Goal: Task Accomplishment & Management: Use online tool/utility

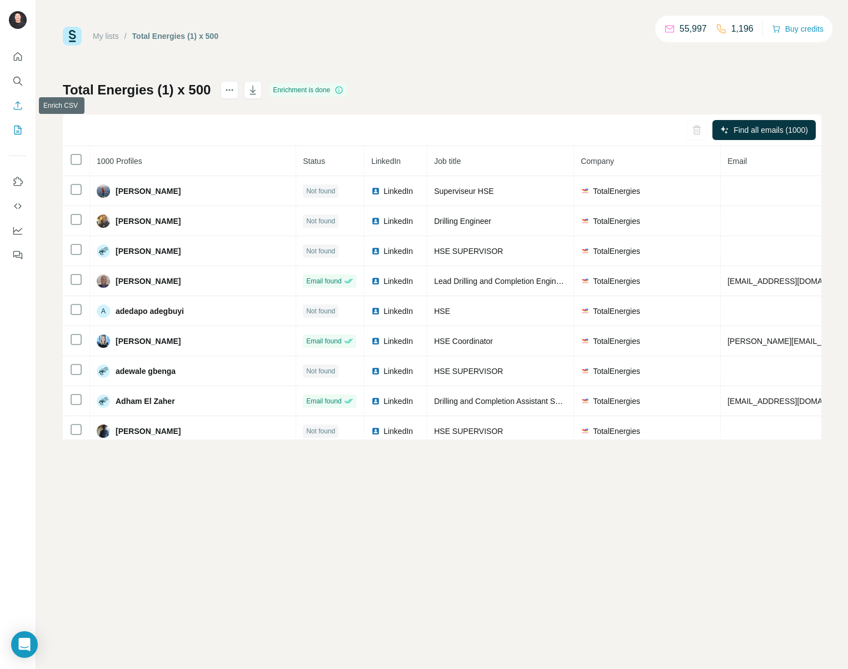
click at [17, 110] on icon "Enrich CSV" at bounding box center [17, 105] width 11 height 11
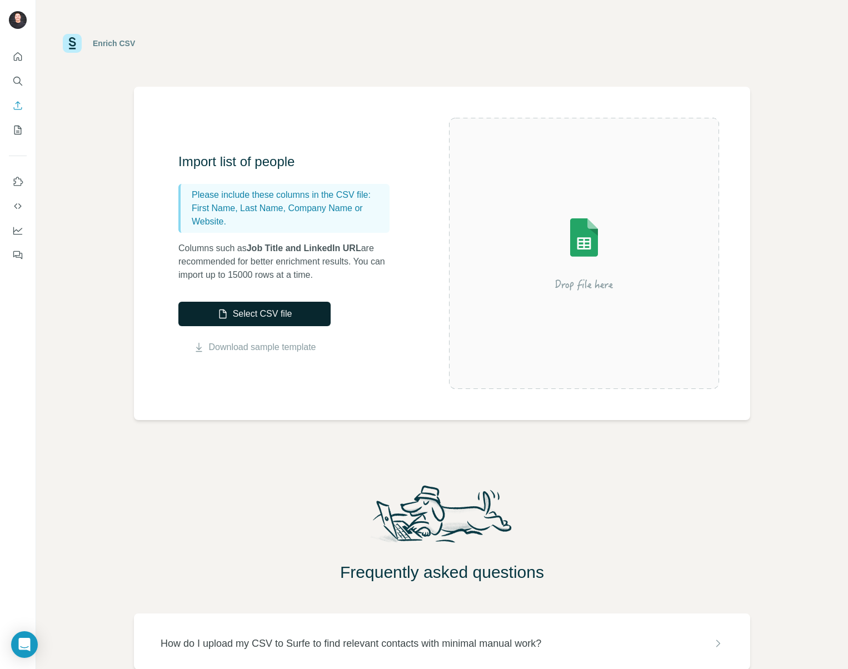
click at [282, 320] on button "Select CSV file" at bounding box center [254, 314] width 152 height 24
click at [403, 275] on div "Import list of people Please include these columns in the CSV file: First Name,…" at bounding box center [313, 253] width 271 height 201
click at [361, 305] on div "Import list of people Please include these columns in the CSV file: First Name,…" at bounding box center [313, 253] width 271 height 201
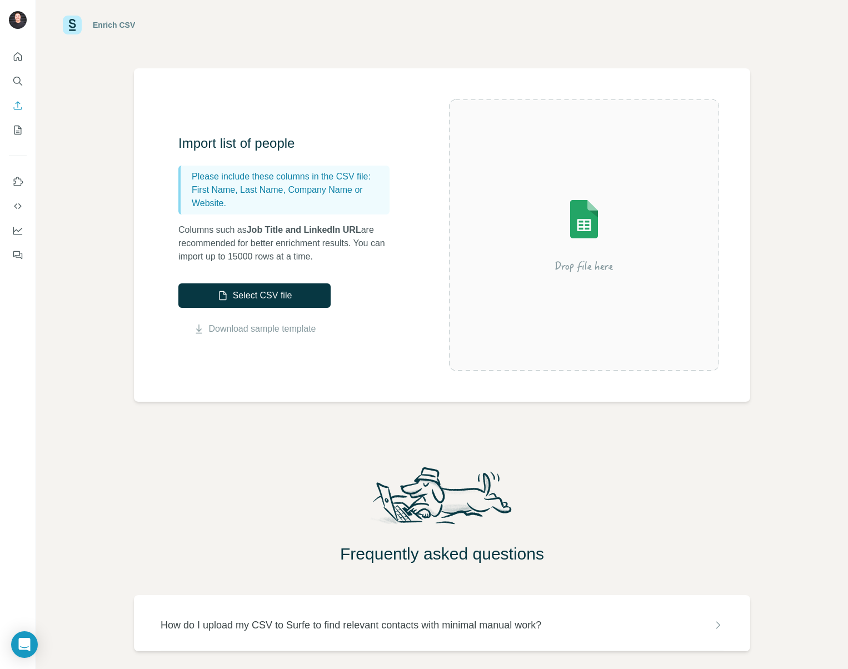
scroll to position [66, 0]
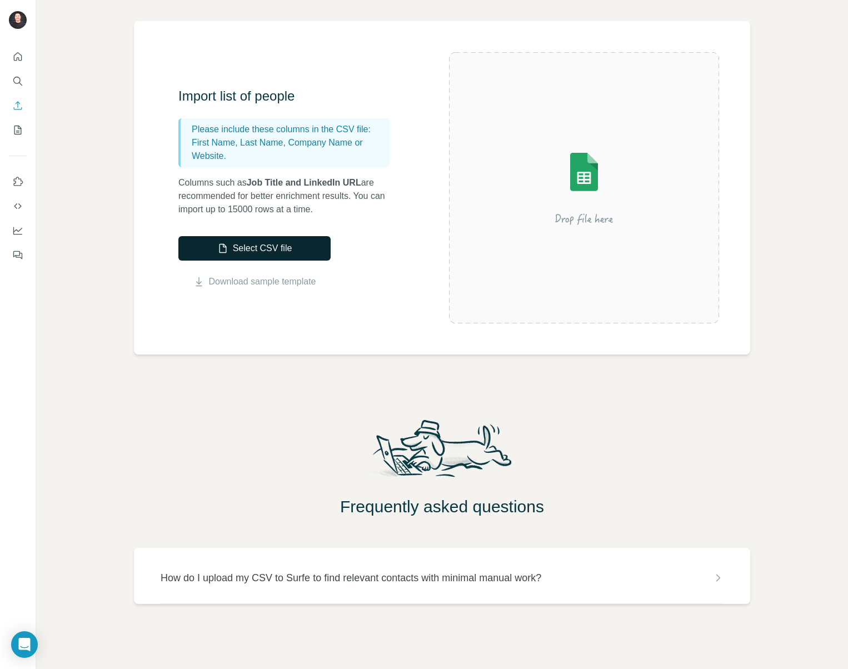
click at [279, 244] on button "Select CSV file" at bounding box center [254, 248] width 152 height 24
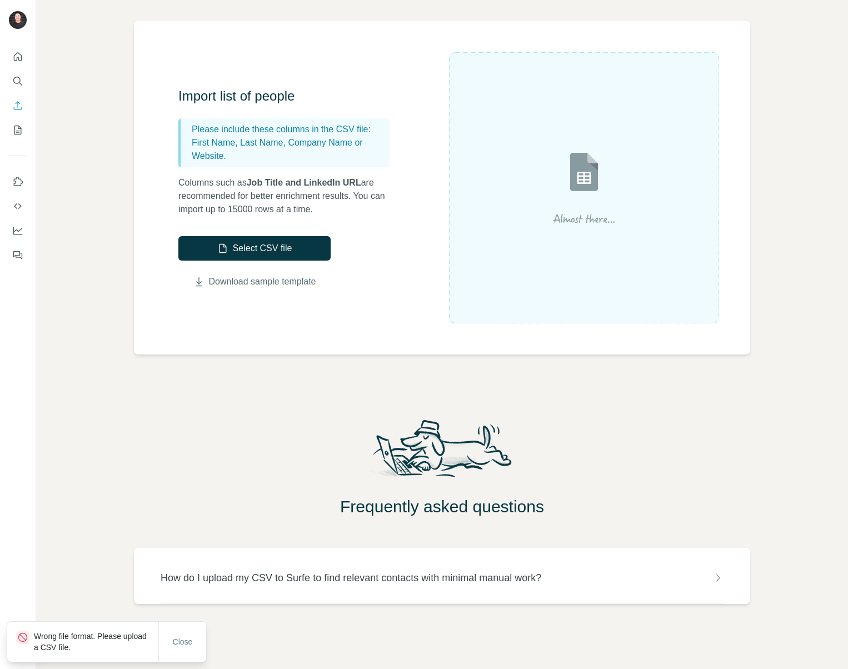
click at [242, 281] on link "Download sample template" at bounding box center [262, 281] width 107 height 13
click at [173, 645] on span "Close" at bounding box center [183, 642] width 20 height 11
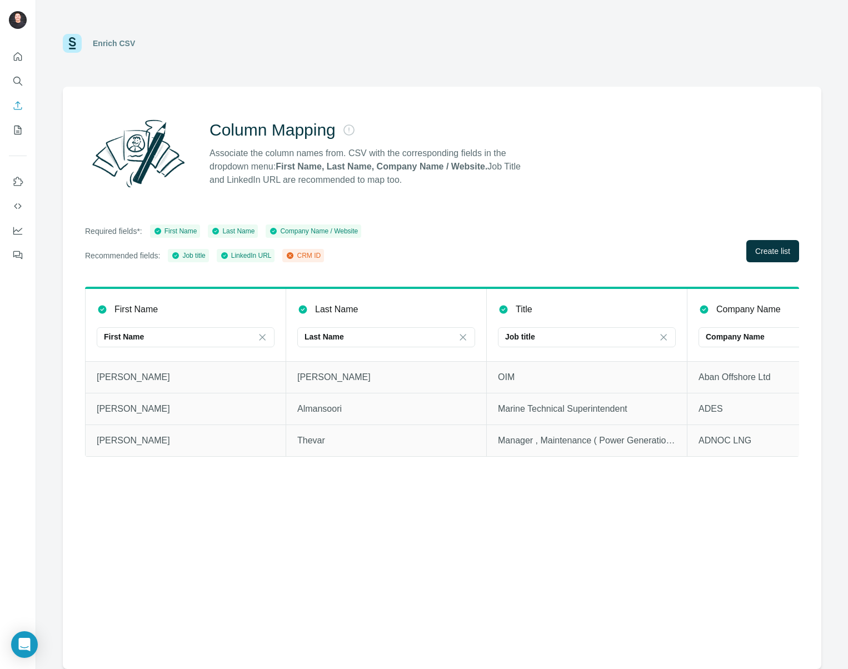
click at [466, 240] on div "Required fields*: First Name Last Name Company Name / Website Recommended field…" at bounding box center [442, 244] width 714 height 38
click at [758, 249] on span "Create list" at bounding box center [773, 251] width 35 height 11
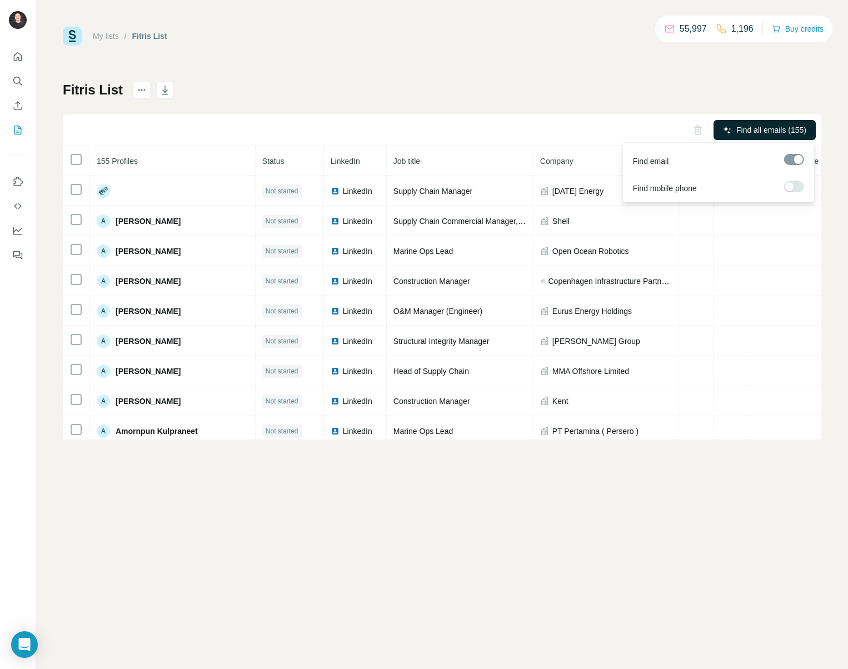
click at [802, 125] on span "Find all emails (155)" at bounding box center [772, 130] width 70 height 11
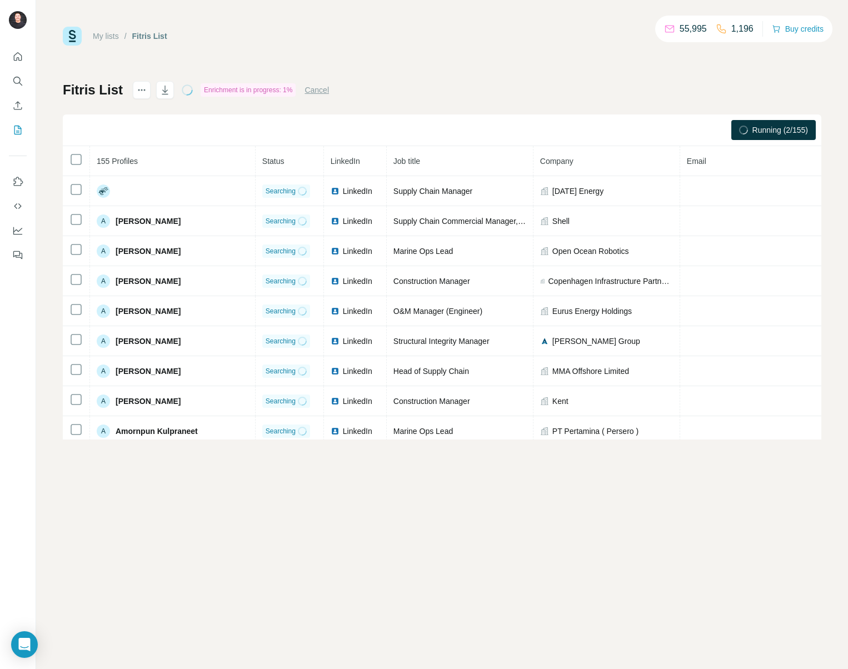
click at [418, 603] on div "My lists / Fitris List 55,995 1,196 Buy credits Fitris List Enrichment is in pr…" at bounding box center [442, 334] width 812 height 669
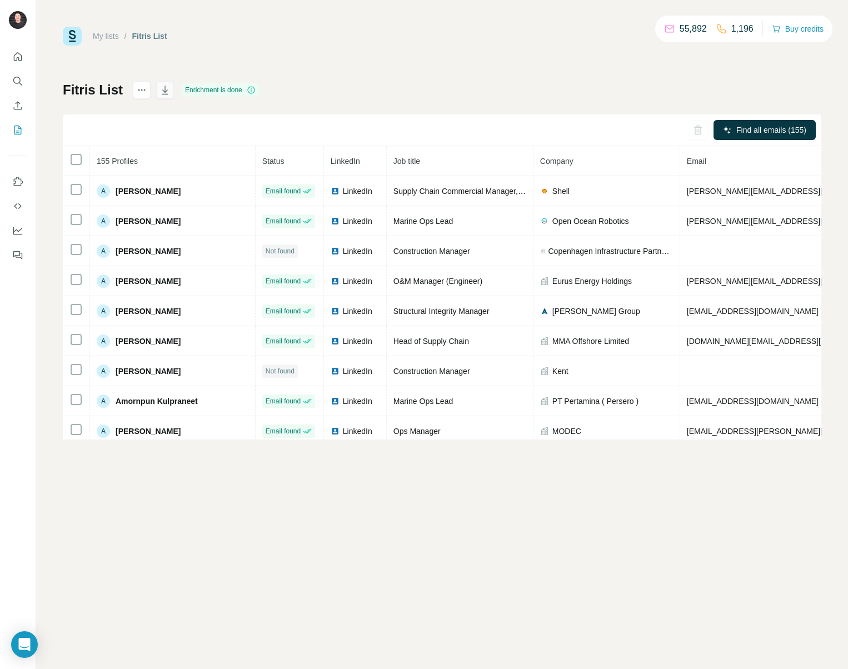
click at [171, 89] on icon "button" at bounding box center [165, 90] width 11 height 11
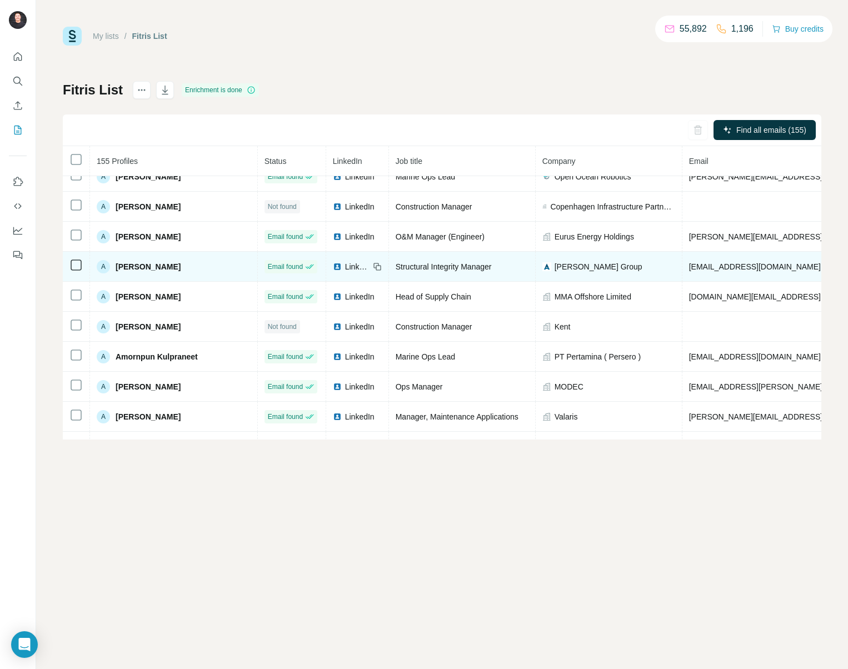
scroll to position [59, 0]
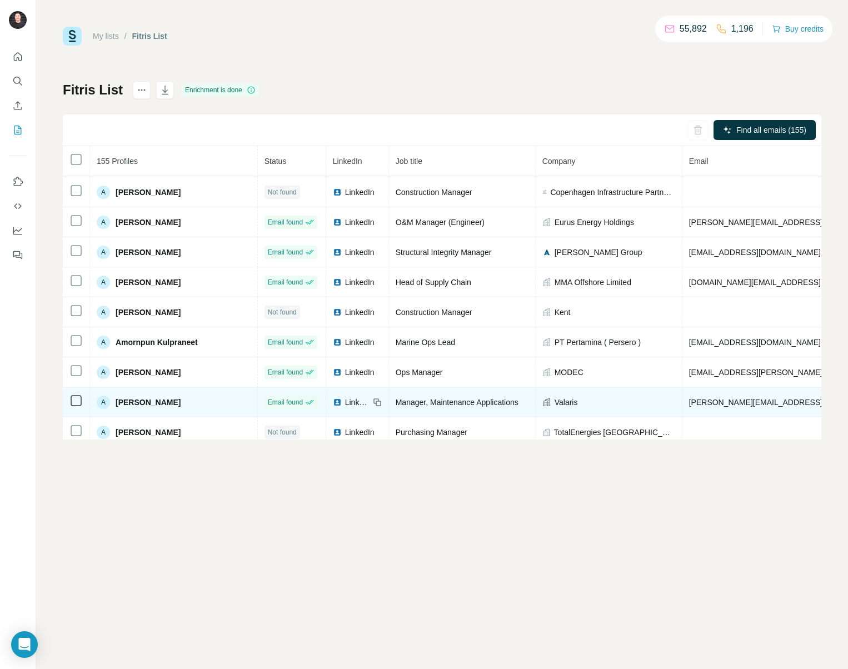
click at [345, 401] on span "LinkedIn" at bounding box center [357, 402] width 24 height 11
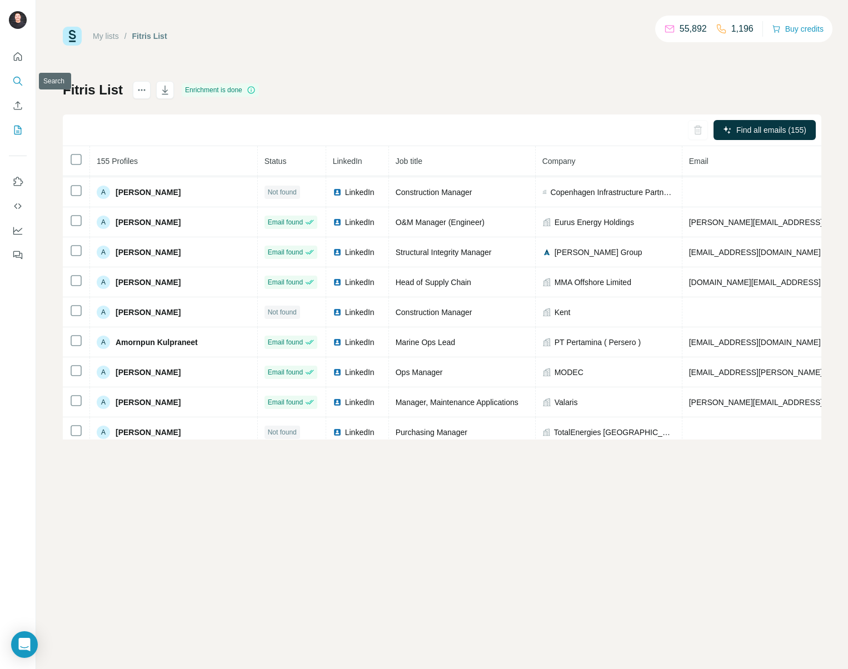
click at [12, 78] on icon "Search" at bounding box center [17, 81] width 11 height 11
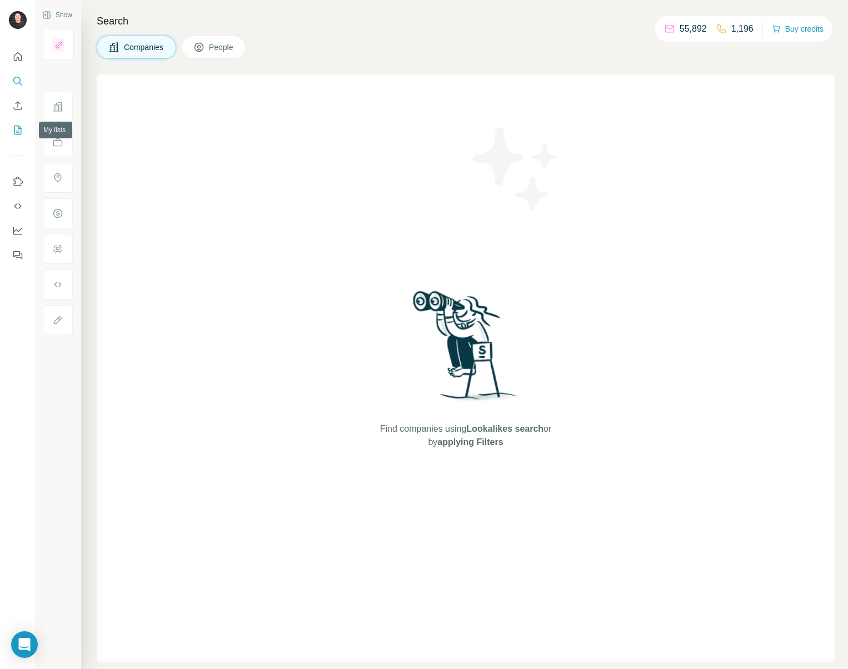
click at [18, 130] on icon "My lists" at bounding box center [17, 130] width 11 height 11
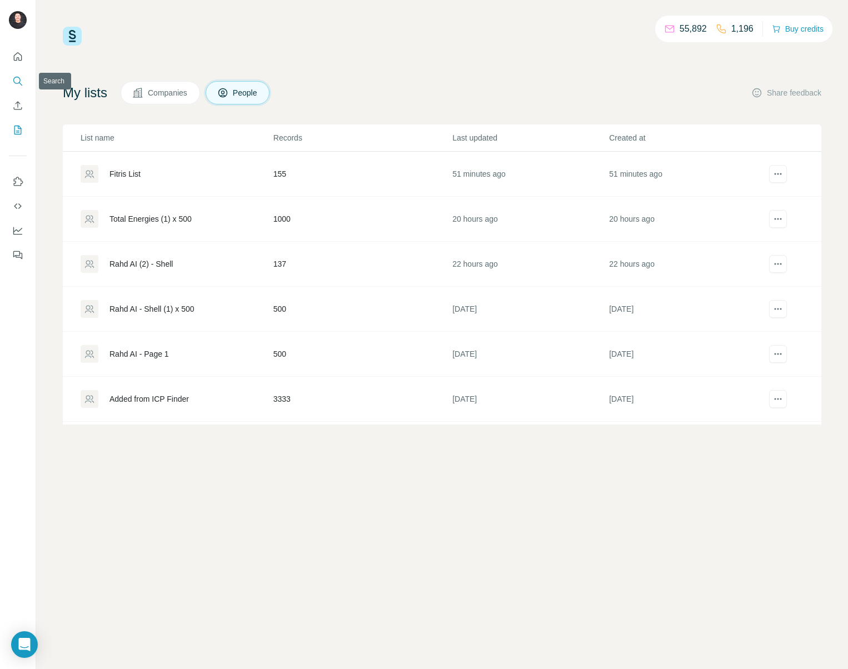
click at [16, 85] on icon "Search" at bounding box center [17, 81] width 11 height 11
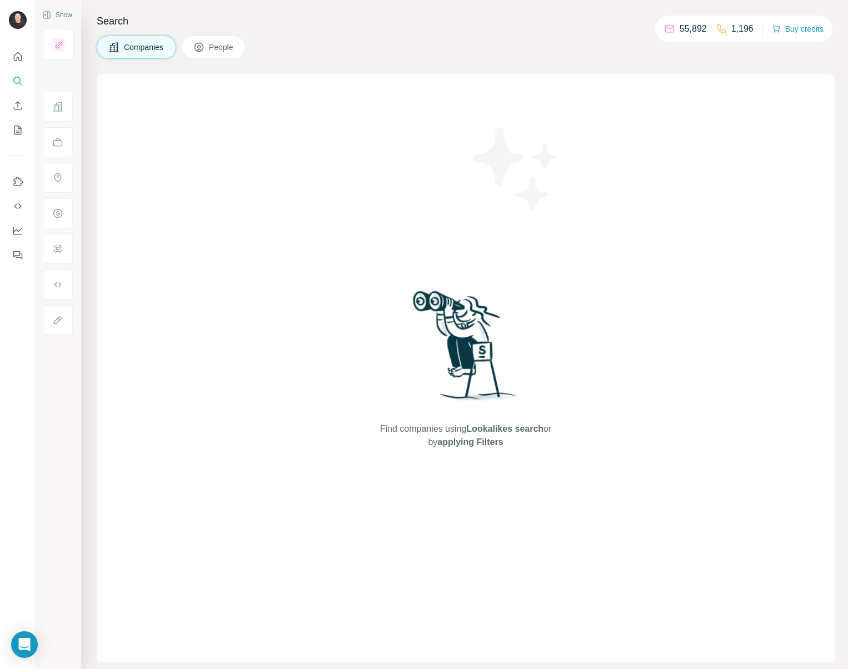
click at [192, 142] on div "Find companies using Lookalikes search or by applying Filters" at bounding box center [466, 368] width 738 height 588
click at [213, 51] on span "People" at bounding box center [222, 47] width 26 height 11
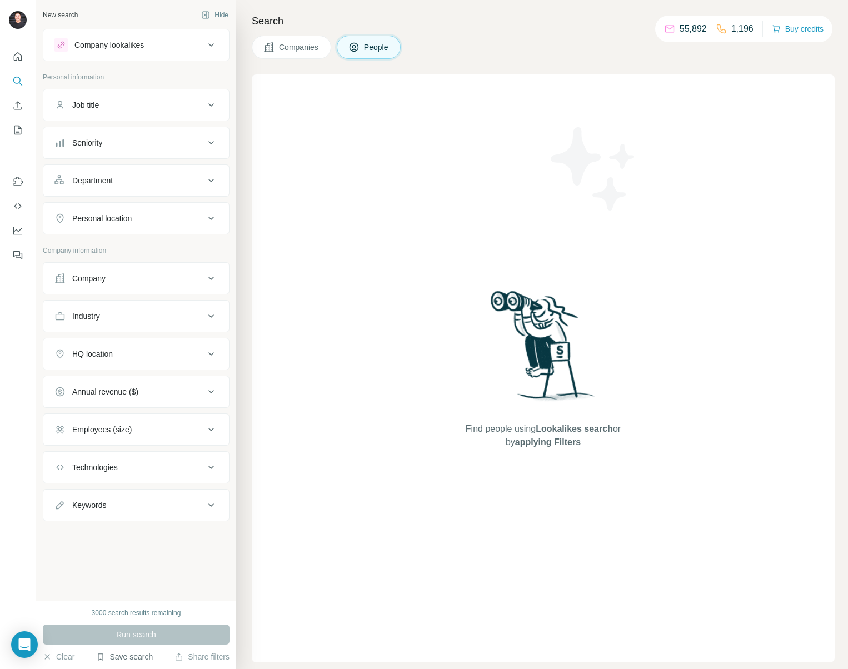
click at [137, 659] on button "Save search" at bounding box center [124, 657] width 57 height 11
click at [140, 640] on div "View my saved searches" at bounding box center [155, 638] width 117 height 22
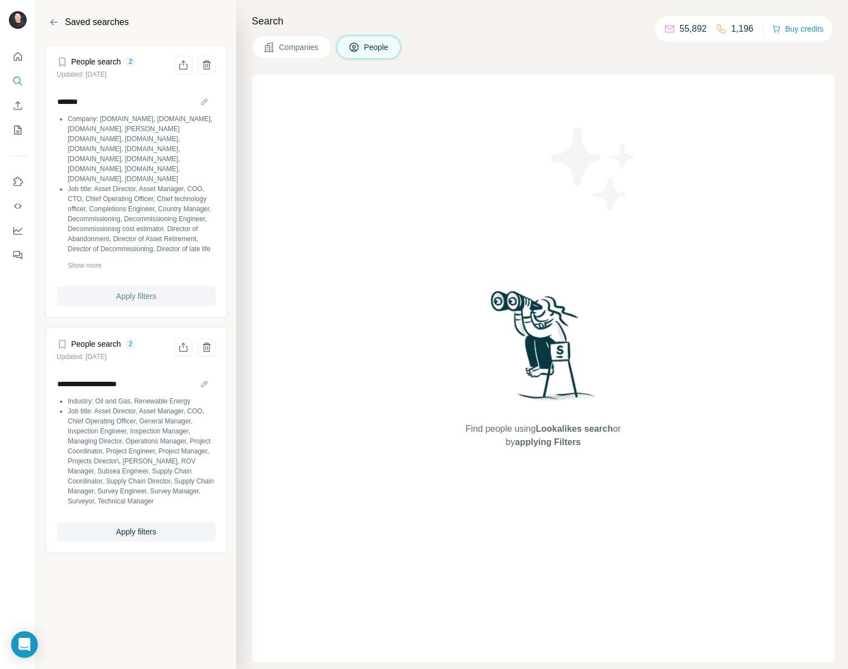
click at [136, 290] on button "Apply filters" at bounding box center [136, 296] width 159 height 20
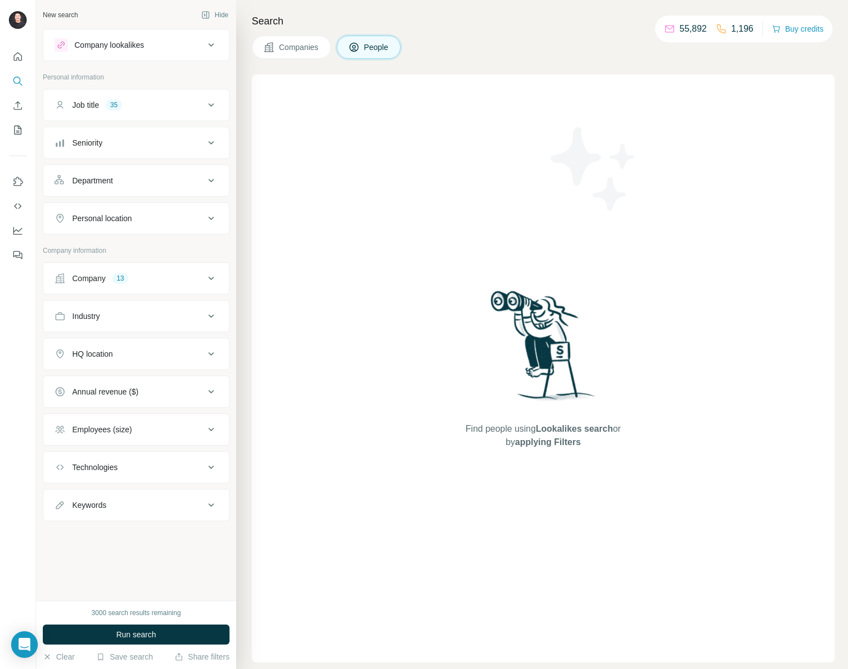
click at [140, 286] on button "Company 13" at bounding box center [136, 278] width 186 height 27
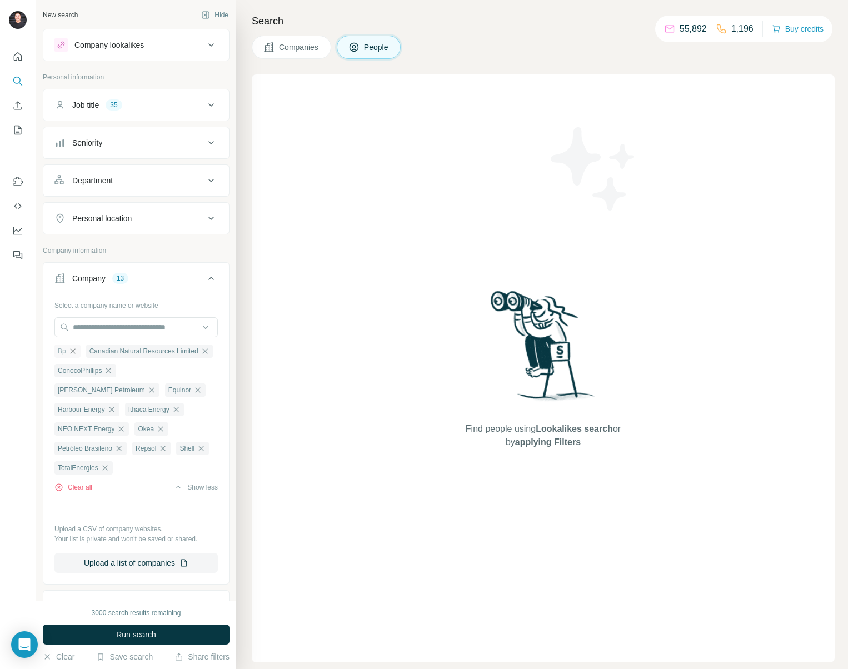
click at [74, 351] on icon "button" at bounding box center [72, 351] width 9 height 9
click at [178, 351] on icon "button" at bounding box center [173, 351] width 9 height 9
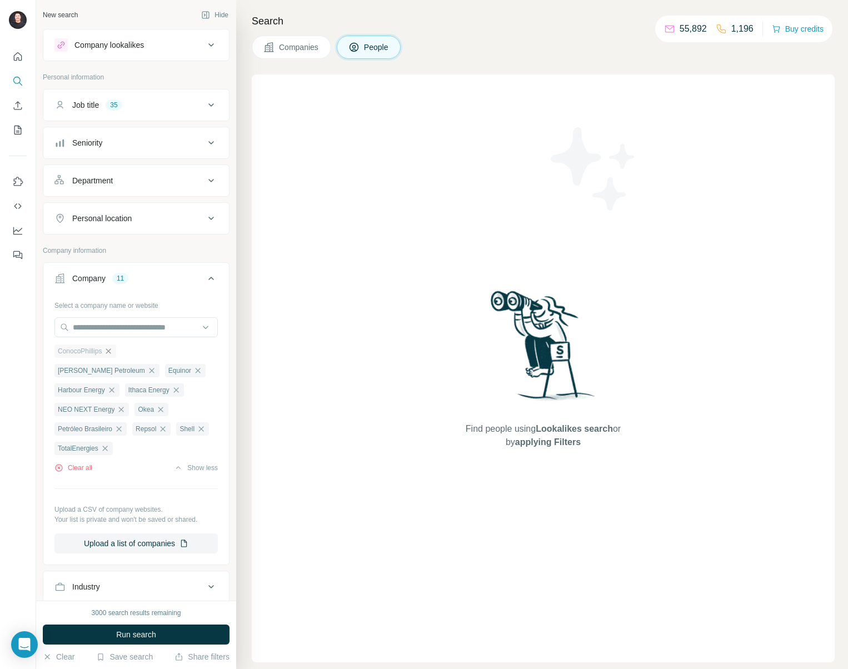
click at [113, 350] on icon "button" at bounding box center [108, 351] width 9 height 9
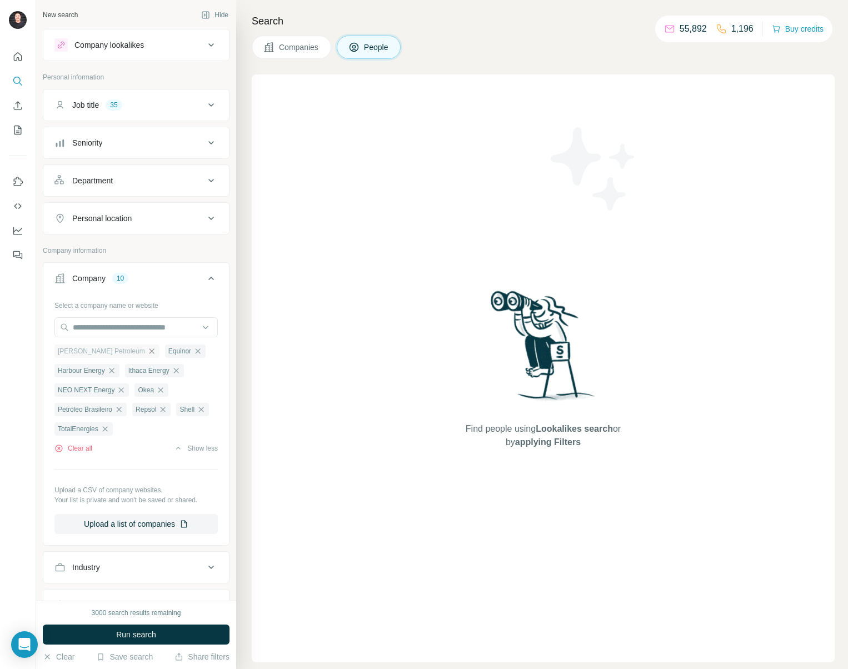
click at [147, 350] on icon "button" at bounding box center [151, 351] width 9 height 9
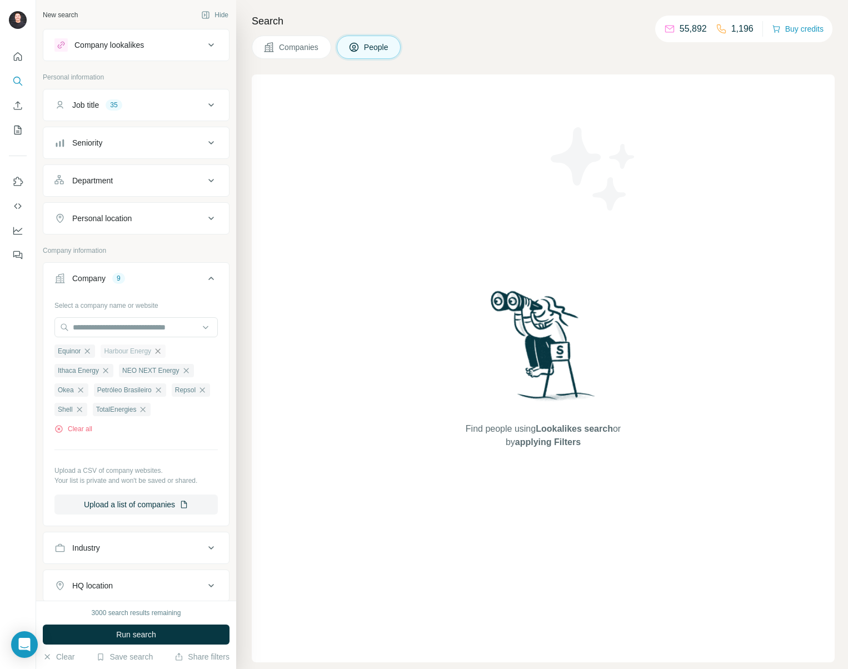
click at [160, 350] on icon "button" at bounding box center [157, 351] width 9 height 9
click at [156, 351] on icon "button" at bounding box center [151, 351] width 9 height 9
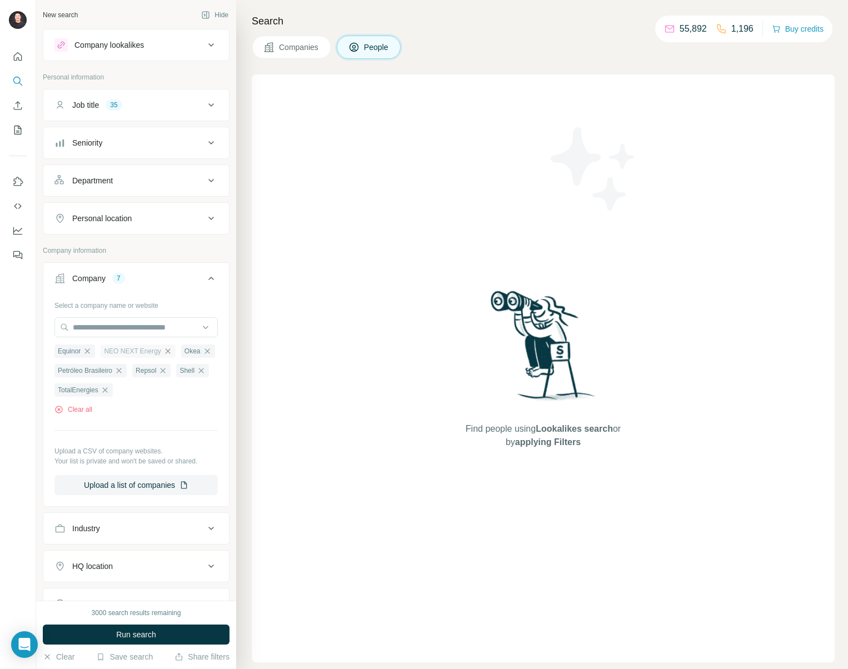
click at [171, 351] on icon "button" at bounding box center [167, 351] width 9 height 9
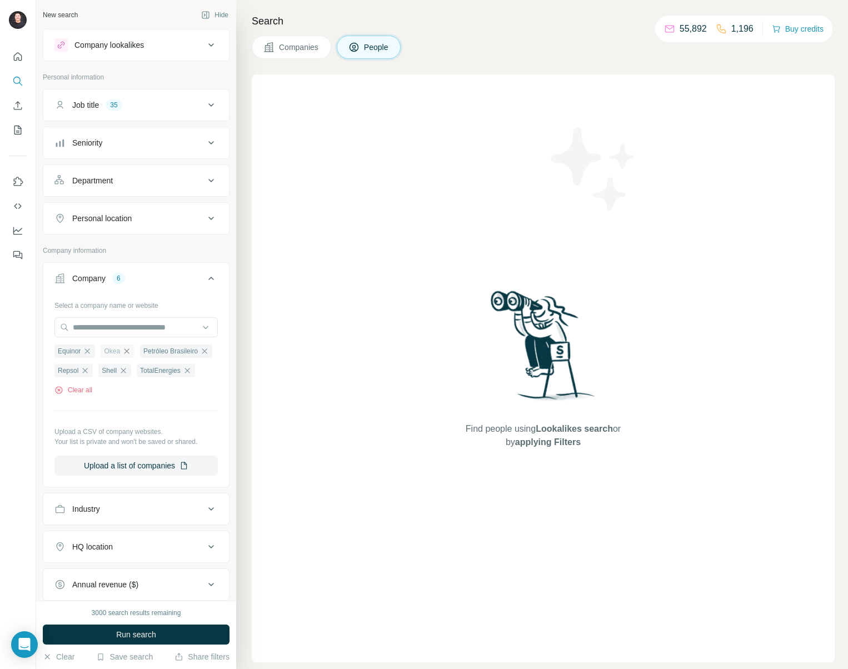
click at [131, 350] on icon "button" at bounding box center [126, 351] width 9 height 9
click at [170, 352] on icon "button" at bounding box center [165, 351] width 9 height 9
click at [136, 352] on icon "button" at bounding box center [131, 351] width 9 height 9
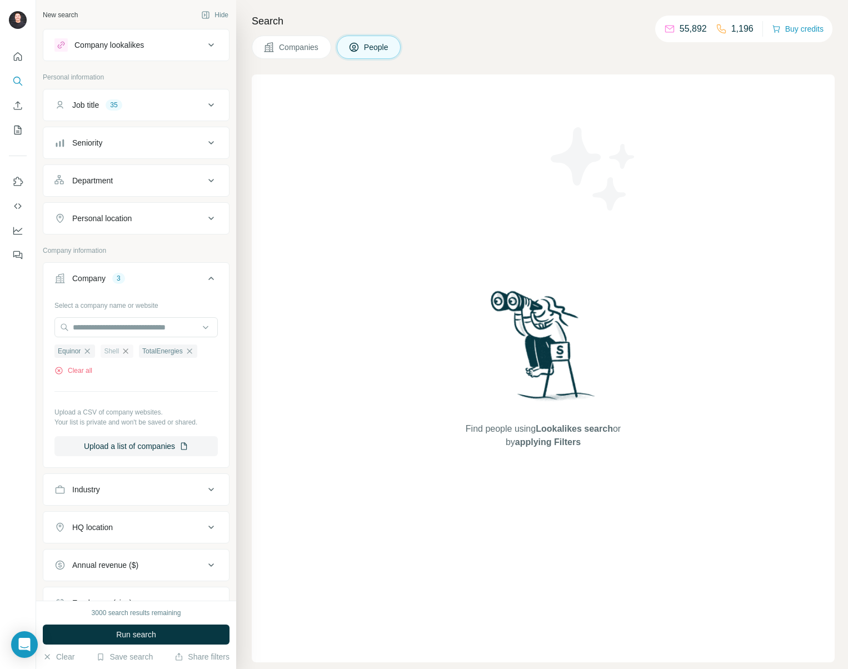
click at [126, 350] on icon "button" at bounding box center [125, 351] width 9 height 9
click at [153, 350] on icon "button" at bounding box center [151, 351] width 9 height 9
click at [174, 637] on button "Run search" at bounding box center [136, 635] width 187 height 20
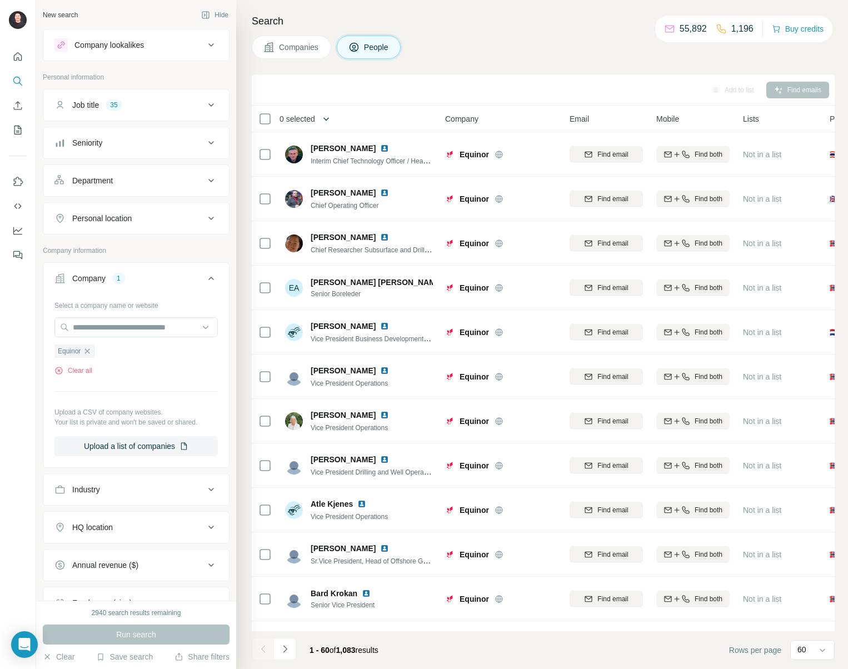
click at [327, 117] on icon "button" at bounding box center [326, 118] width 11 height 11
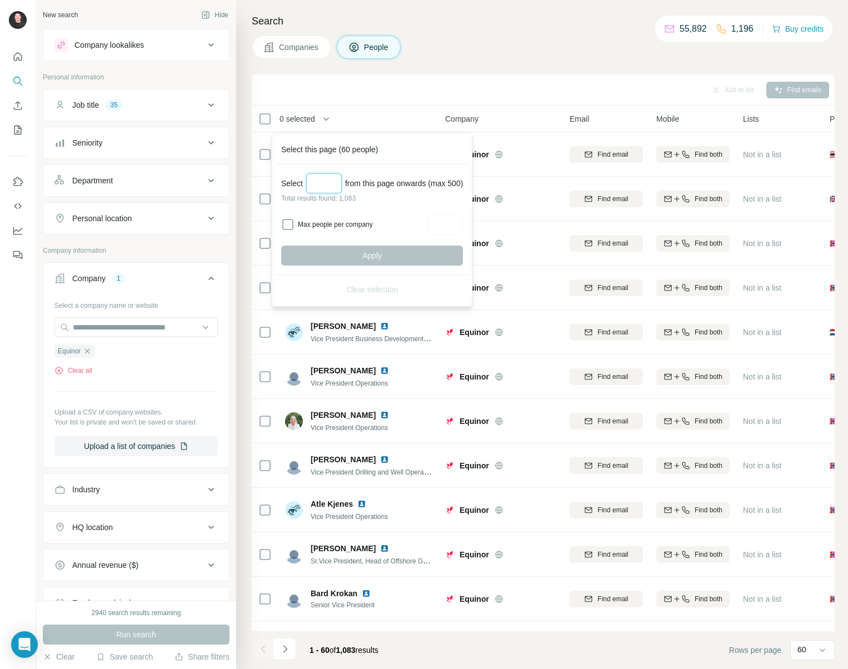
click at [331, 177] on input "Select a number (up to 500)" at bounding box center [324, 183] width 36 height 20
type input "***"
click at [408, 262] on button "Apply" at bounding box center [372, 256] width 182 height 20
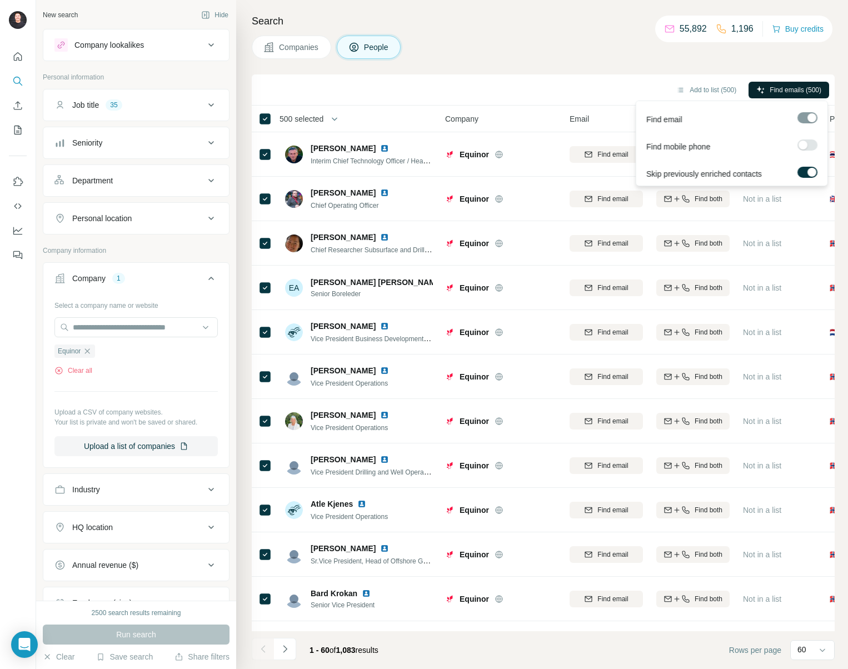
click at [783, 93] on span "Find emails (500)" at bounding box center [796, 90] width 52 height 10
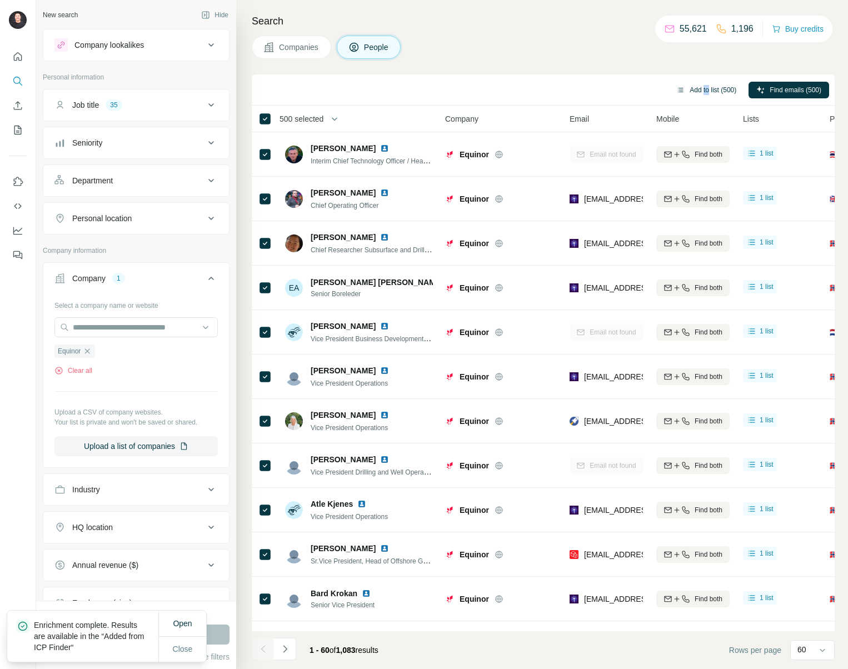
click at [704, 91] on button "Add to list (500)" at bounding box center [707, 90] width 76 height 17
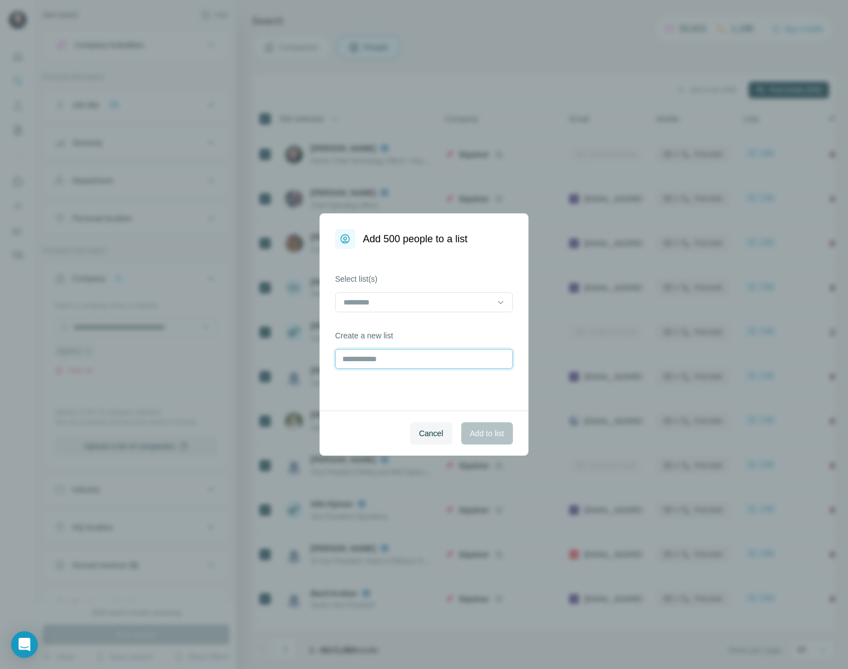
click at [397, 353] on input "text" at bounding box center [424, 359] width 178 height 20
type input "**********"
click at [479, 430] on span "Add to list" at bounding box center [487, 433] width 34 height 11
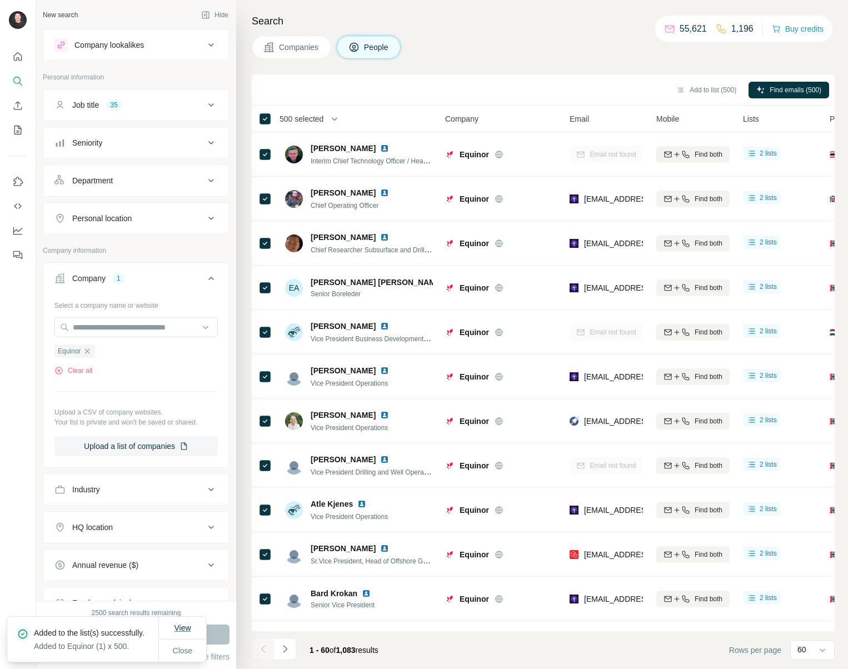
click at [190, 624] on span "View" at bounding box center [182, 628] width 17 height 9
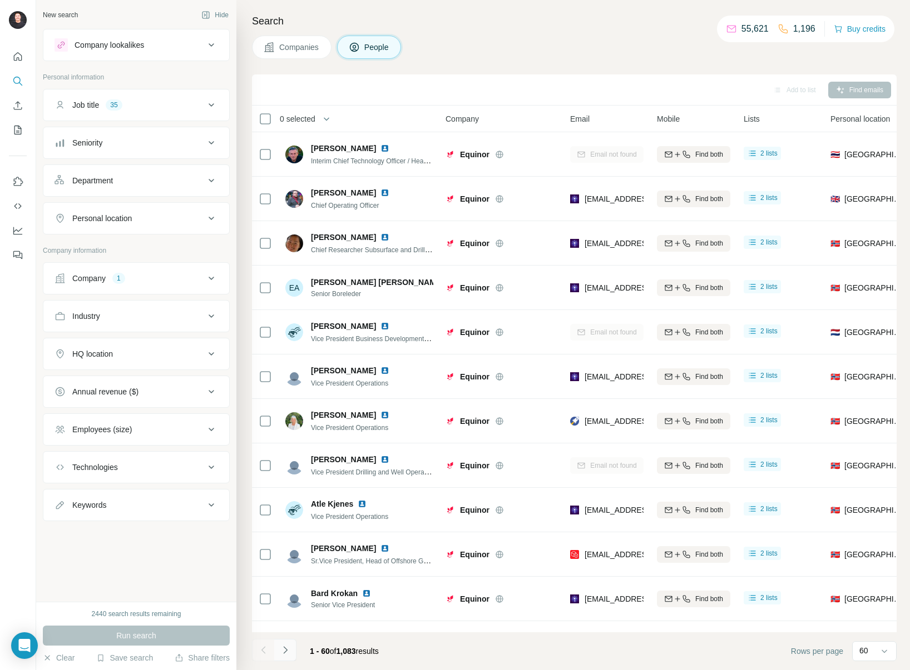
click at [291, 647] on button "Navigate to next page" at bounding box center [285, 650] width 22 height 22
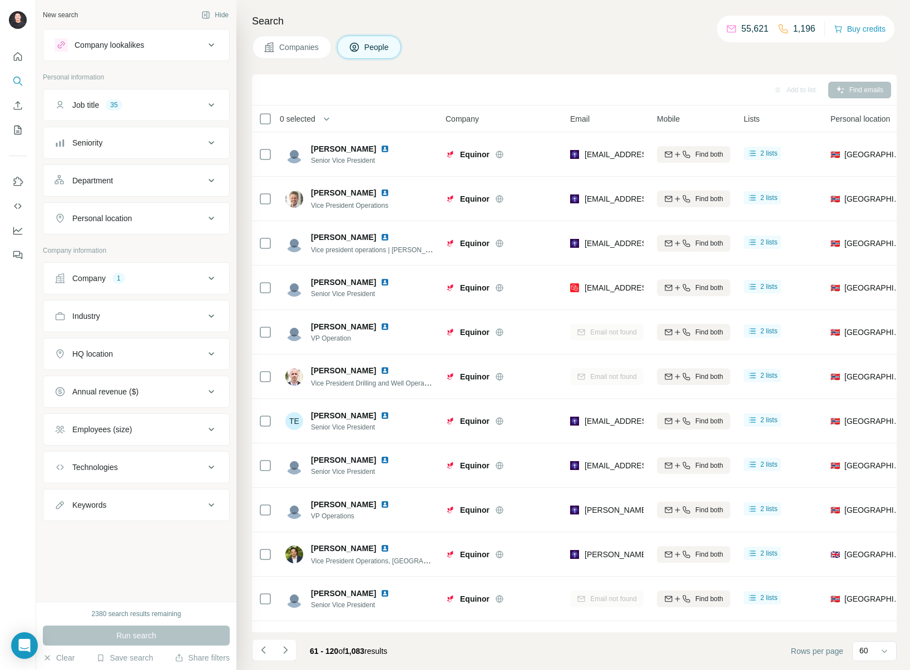
click at [288, 648] on icon "Navigate to next page" at bounding box center [285, 650] width 11 height 11
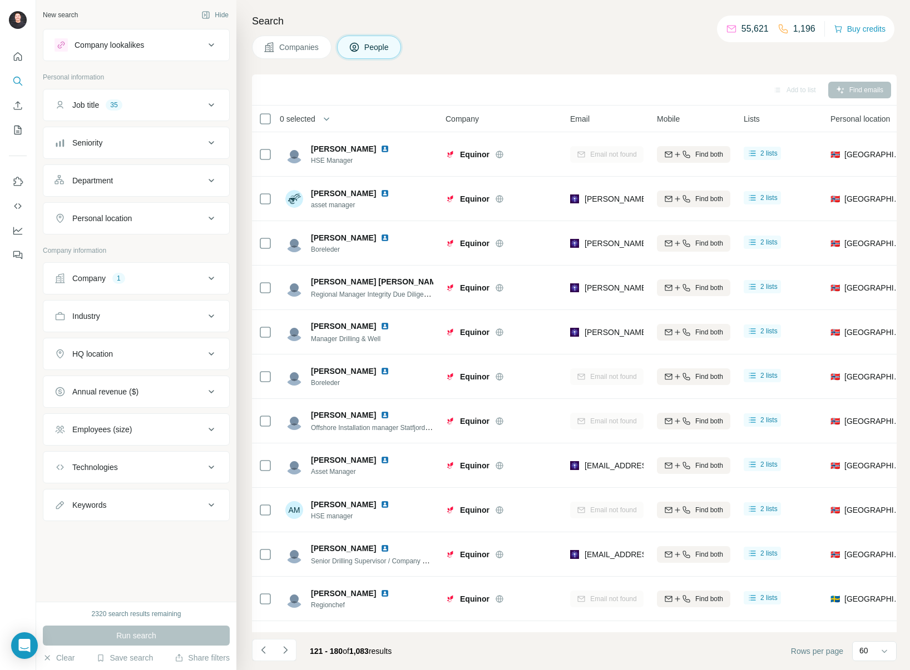
click at [288, 648] on icon "Navigate to next page" at bounding box center [285, 650] width 11 height 11
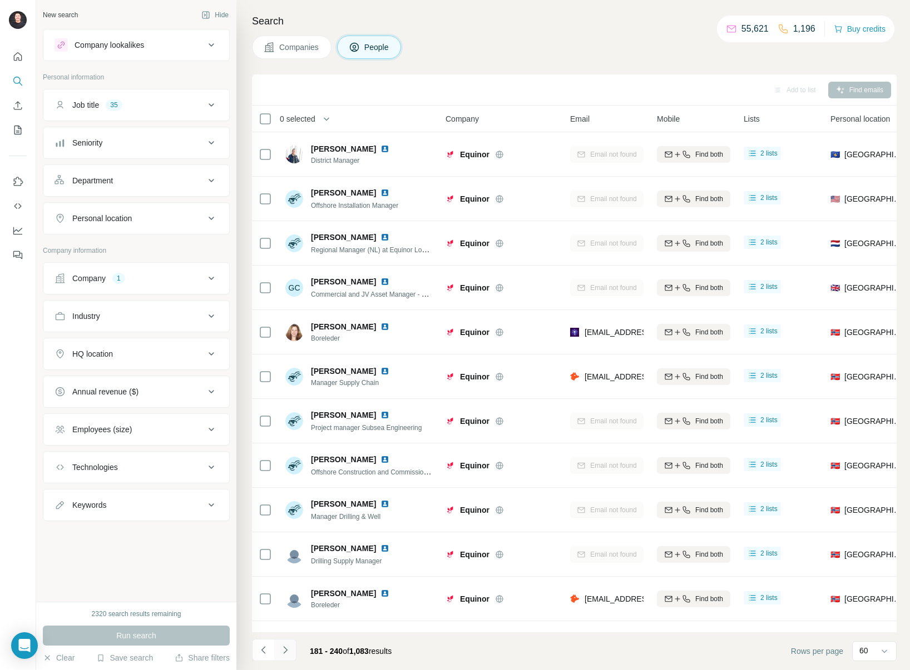
click at [287, 649] on icon "Navigate to next page" at bounding box center [285, 650] width 11 height 11
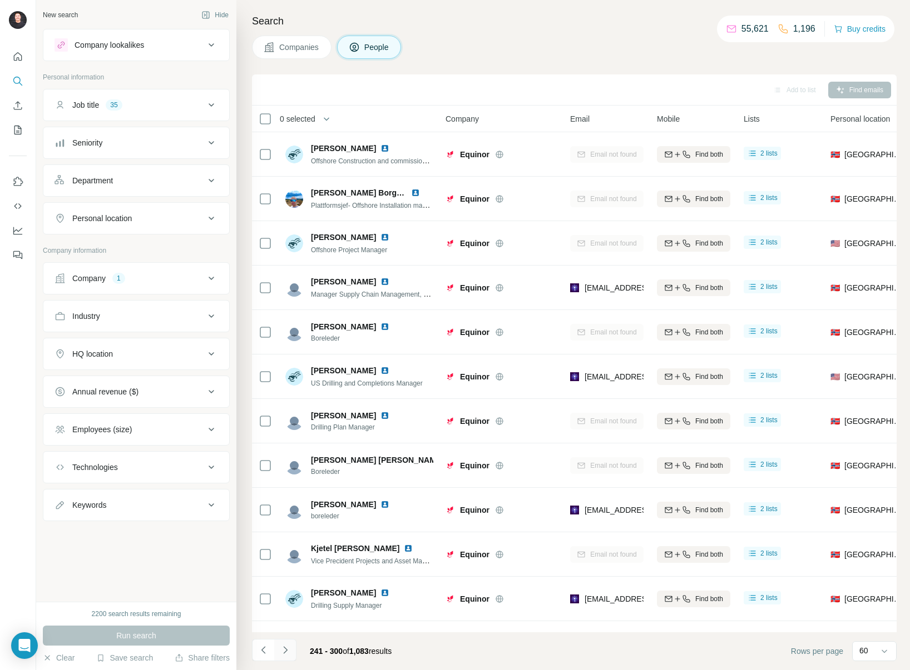
click at [287, 649] on icon "Navigate to next page" at bounding box center [285, 650] width 11 height 11
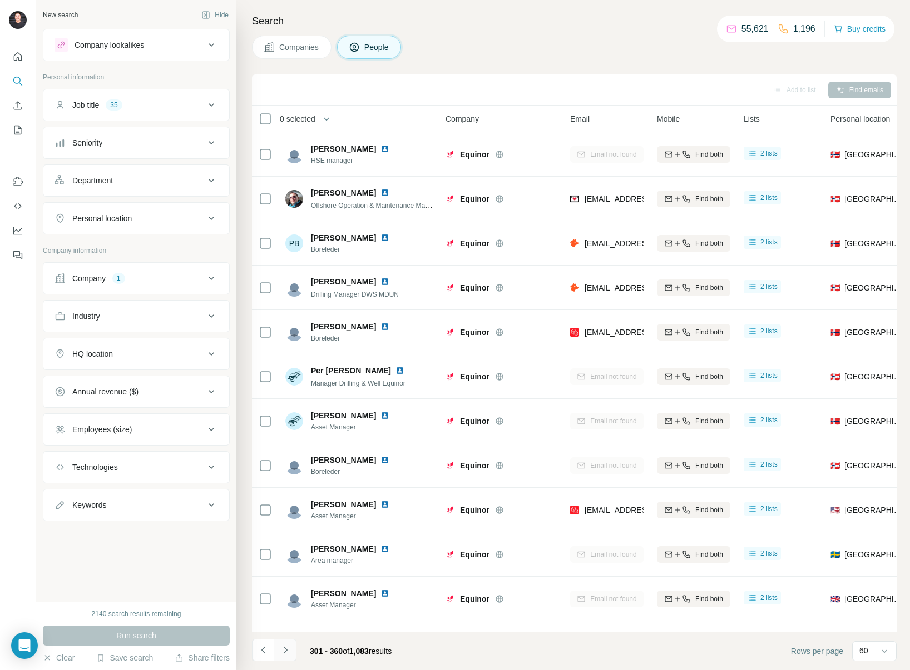
click at [287, 649] on icon "Navigate to next page" at bounding box center [285, 650] width 11 height 11
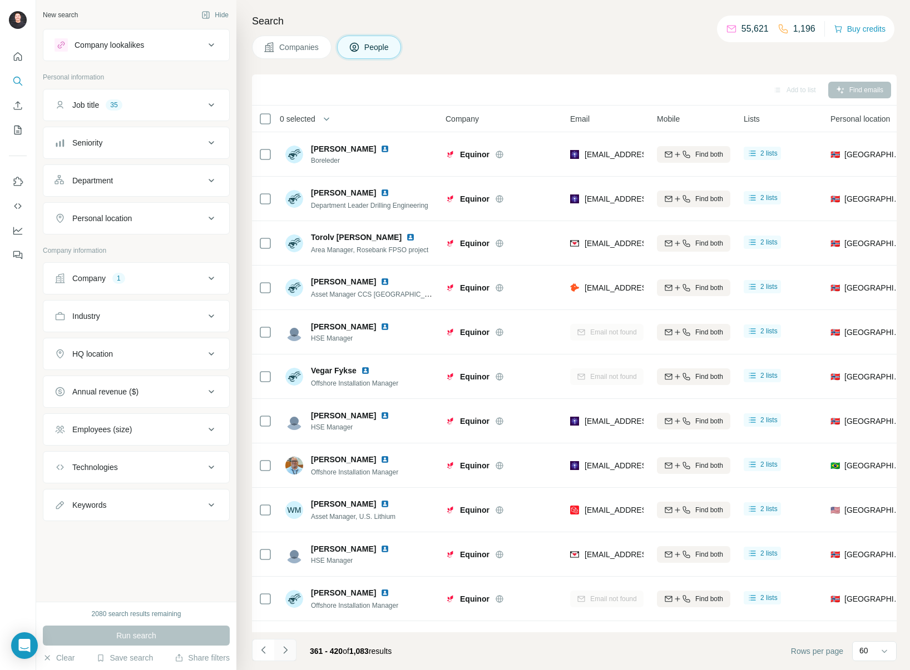
click at [289, 649] on icon "Navigate to next page" at bounding box center [285, 650] width 11 height 11
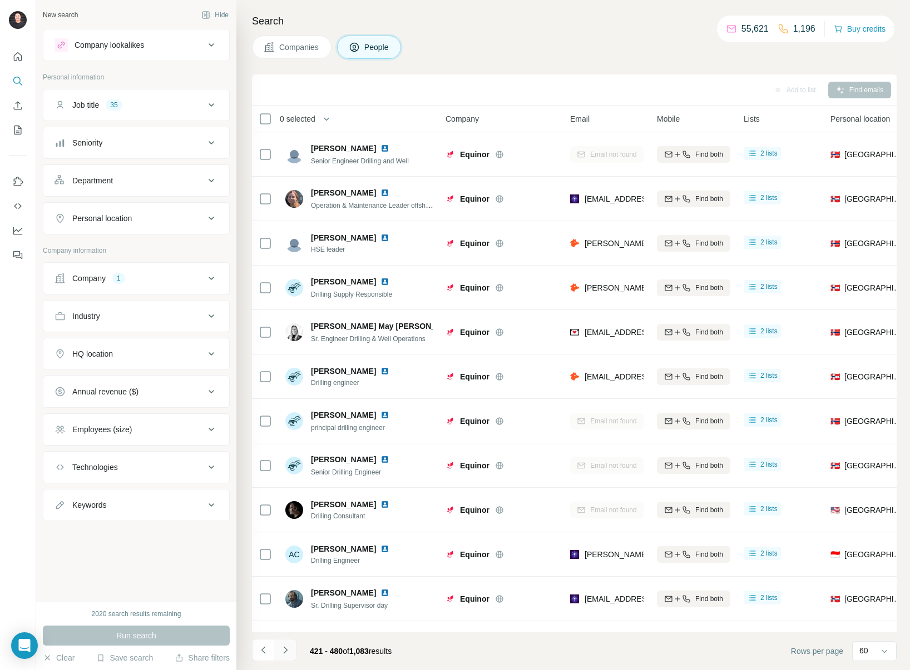
click at [286, 651] on icon "Navigate to next page" at bounding box center [285, 650] width 4 height 7
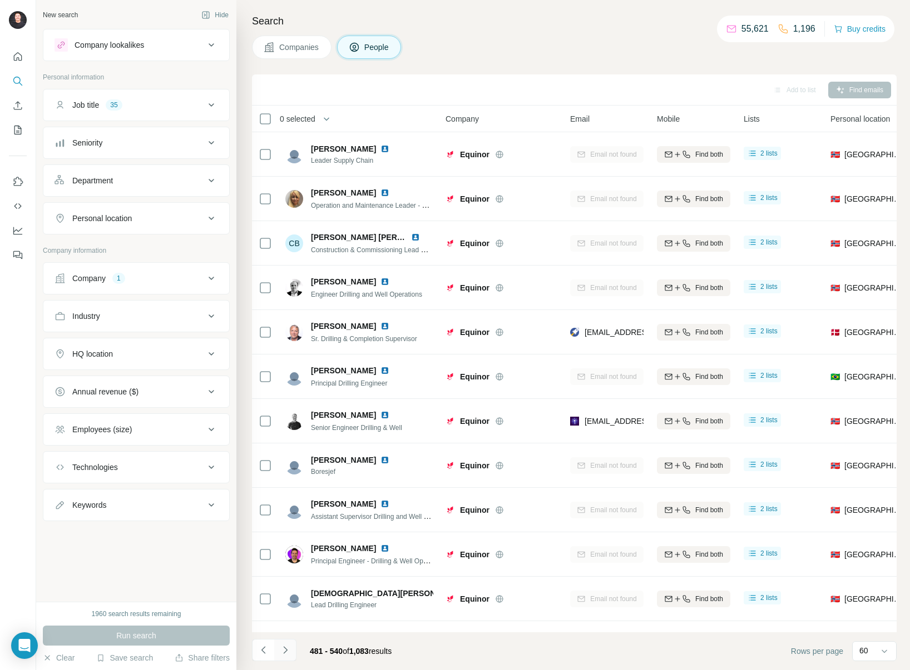
click at [286, 651] on icon "Navigate to next page" at bounding box center [285, 650] width 4 height 7
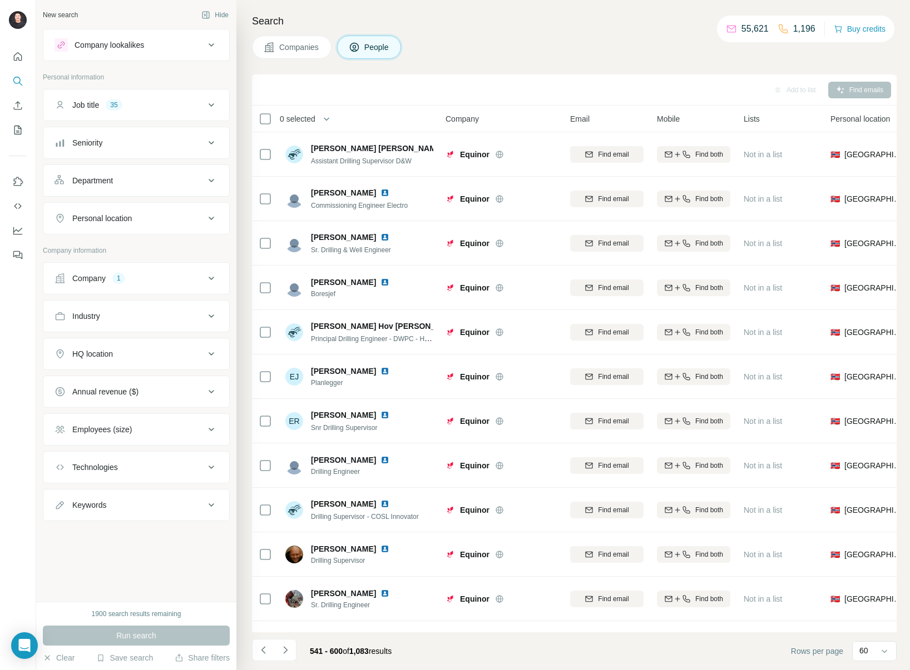
click at [315, 116] on span "0 selected" at bounding box center [298, 118] width 36 height 11
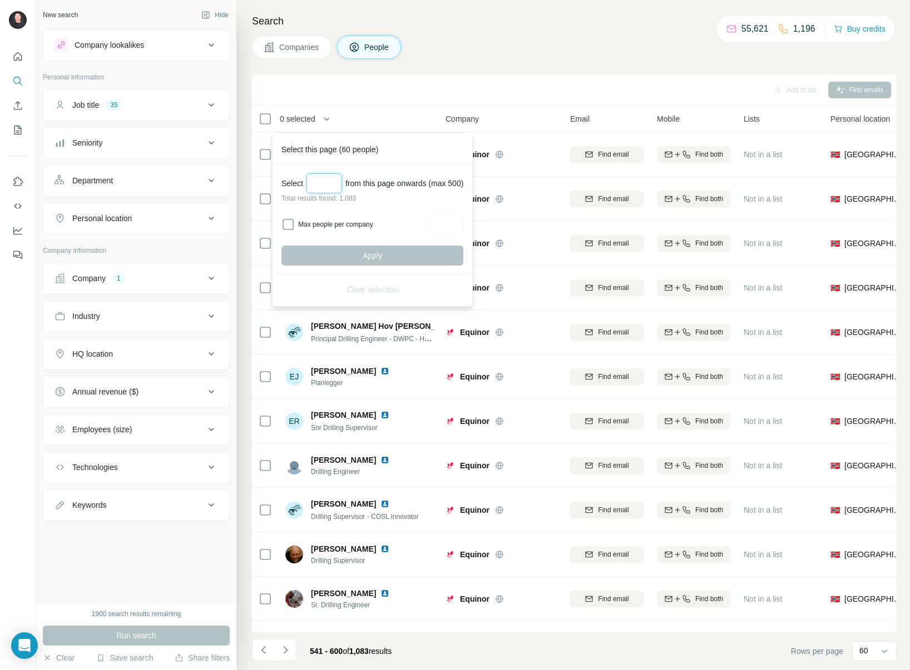
click at [329, 183] on input "Select a number (up to 500)" at bounding box center [324, 183] width 36 height 20
type input "***"
click at [359, 251] on button "Apply" at bounding box center [372, 256] width 182 height 20
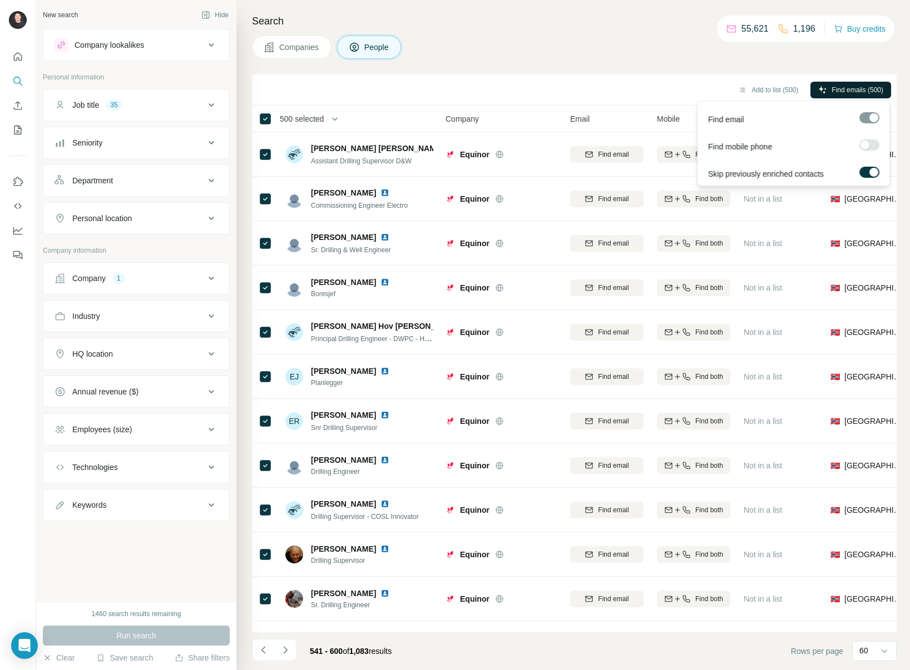
click at [848, 85] on span "Find emails (500)" at bounding box center [857, 90] width 52 height 10
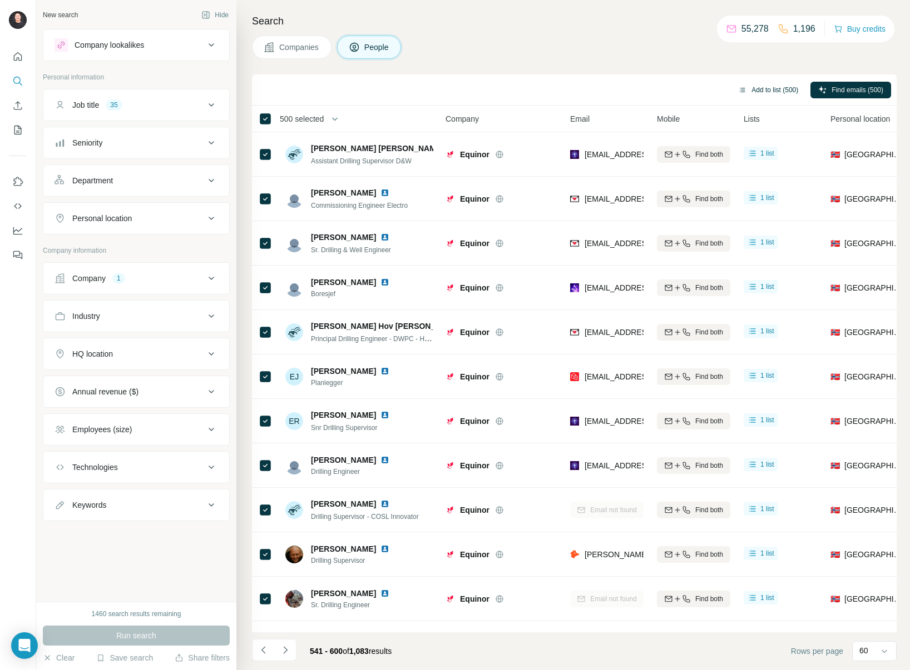
click at [750, 95] on button "Add to list (500)" at bounding box center [768, 90] width 76 height 17
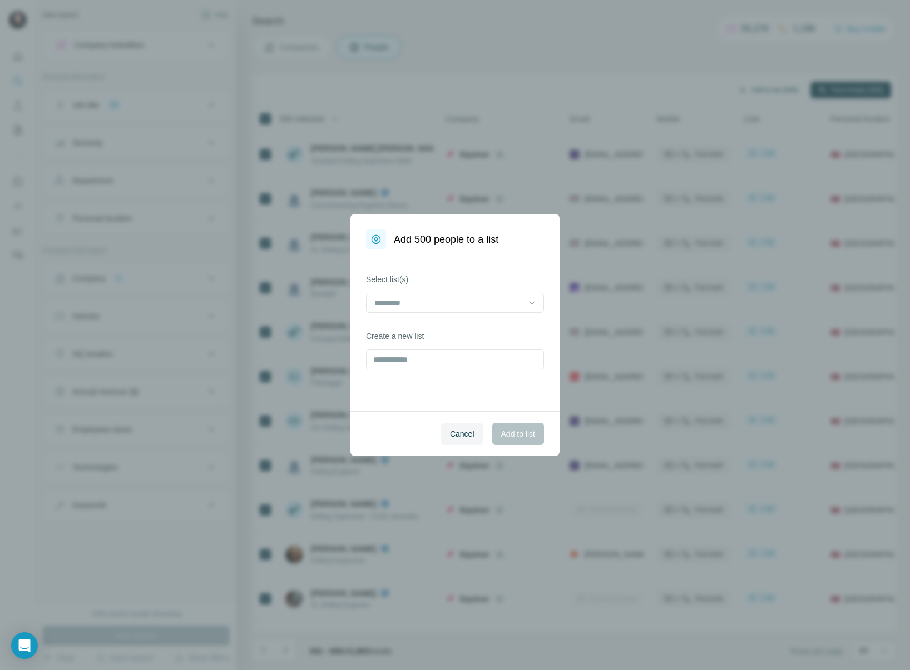
click at [758, 90] on div "Add 500 people to a list Select list(s) Create a new list Cancel Add to list" at bounding box center [455, 335] width 910 height 670
click at [429, 358] on input "text" at bounding box center [455, 360] width 178 height 20
click at [420, 304] on input at bounding box center [448, 303] width 150 height 12
click at [425, 331] on p "Equinor (1) x 500" at bounding box center [404, 327] width 59 height 11
click at [523, 439] on span "Add to list" at bounding box center [518, 434] width 34 height 11
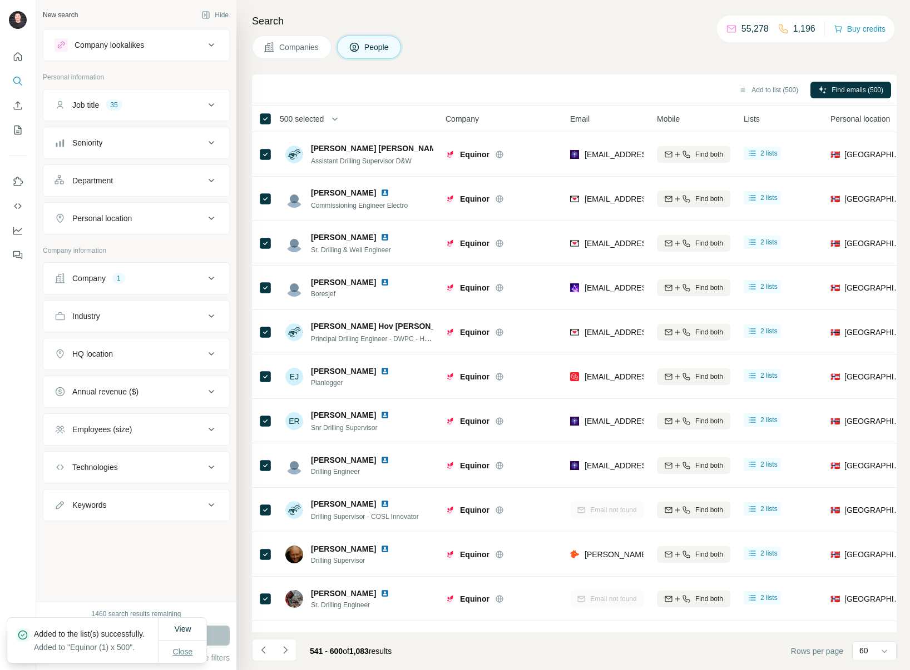
click at [188, 653] on span "Close" at bounding box center [183, 652] width 20 height 11
click at [292, 654] on button "Navigate to next page" at bounding box center [285, 650] width 22 height 22
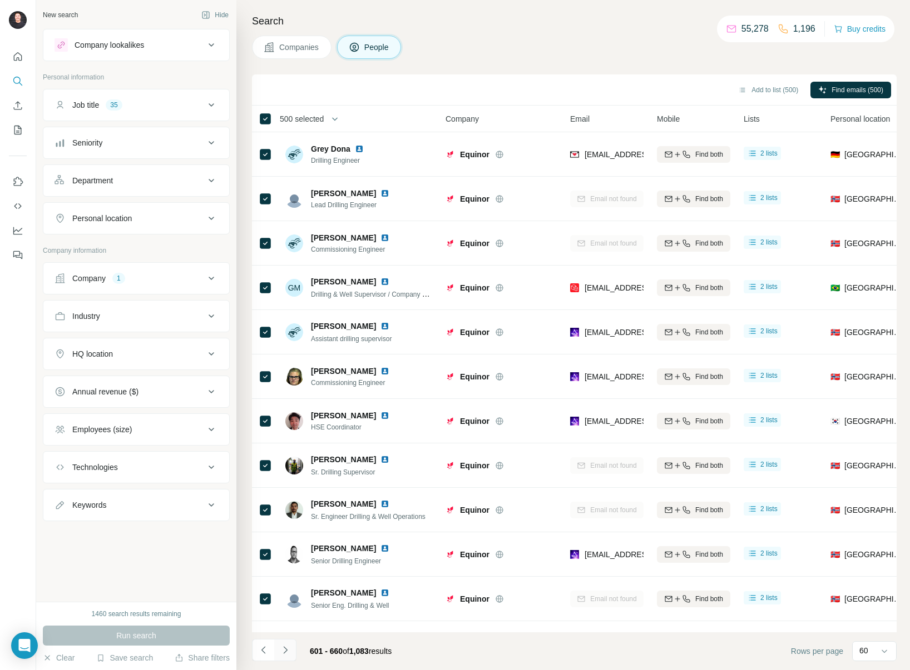
click at [292, 654] on button "Navigate to next page" at bounding box center [285, 650] width 22 height 22
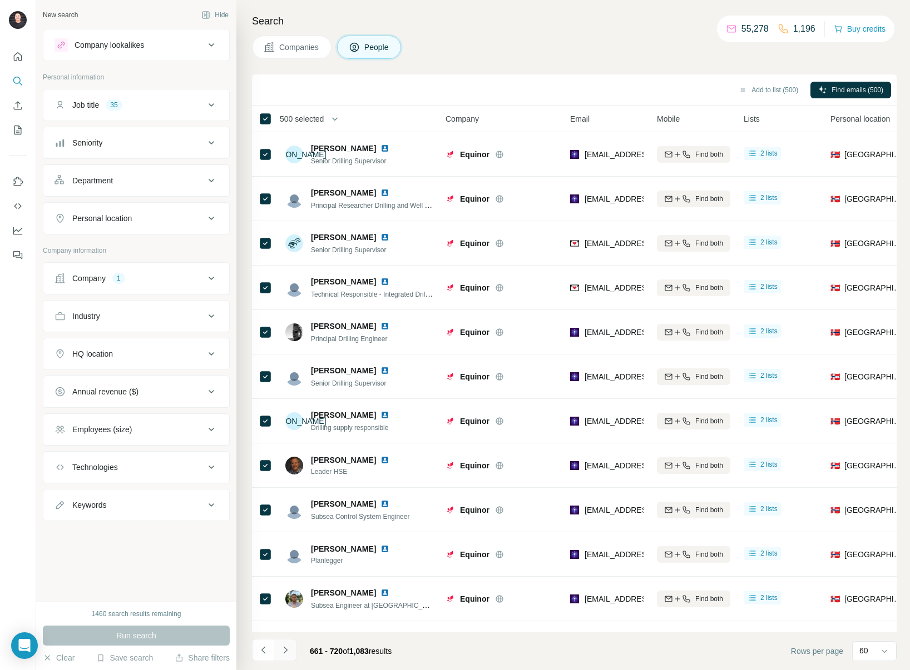
click at [292, 654] on button "Navigate to next page" at bounding box center [285, 650] width 22 height 22
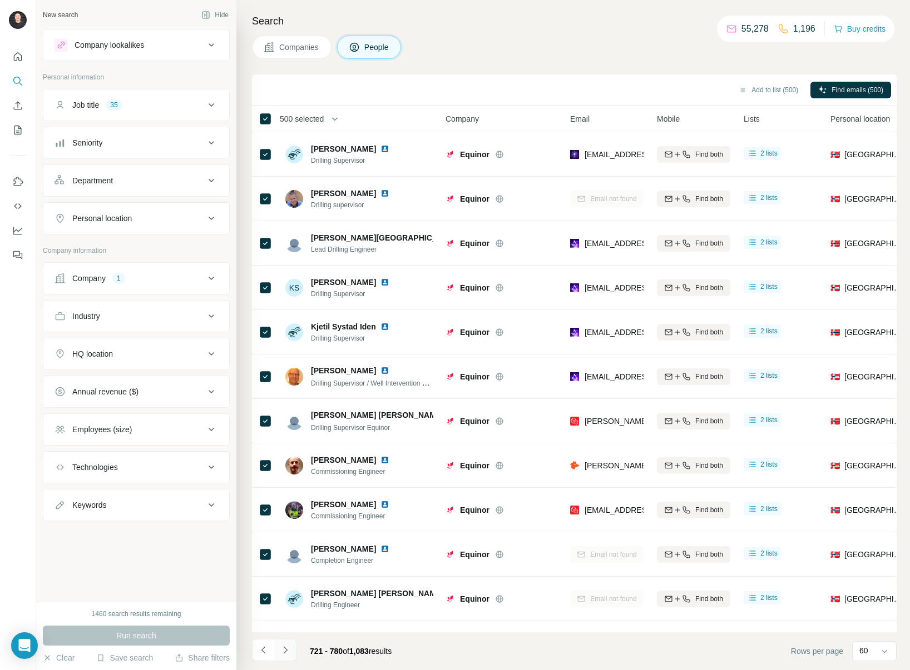
click at [291, 654] on button "Navigate to next page" at bounding box center [285, 650] width 22 height 22
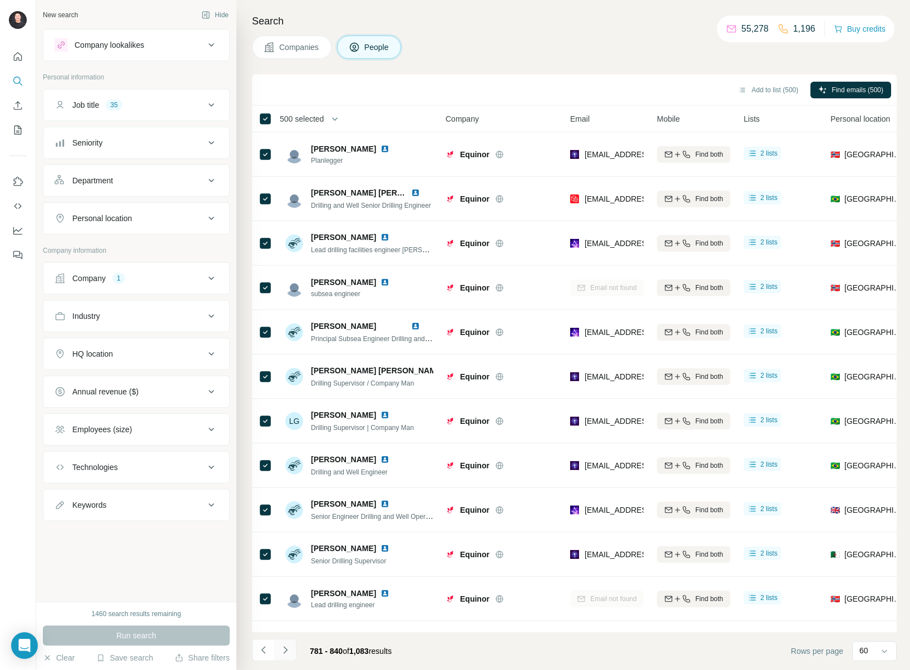
click at [291, 654] on button "Navigate to next page" at bounding box center [285, 650] width 22 height 22
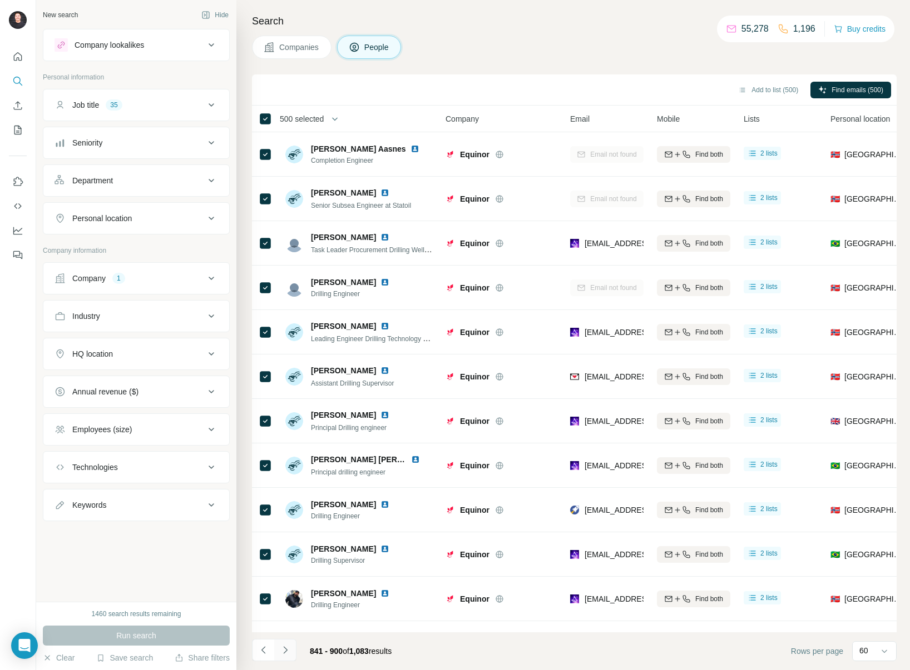
click at [291, 654] on button "Navigate to next page" at bounding box center [285, 650] width 22 height 22
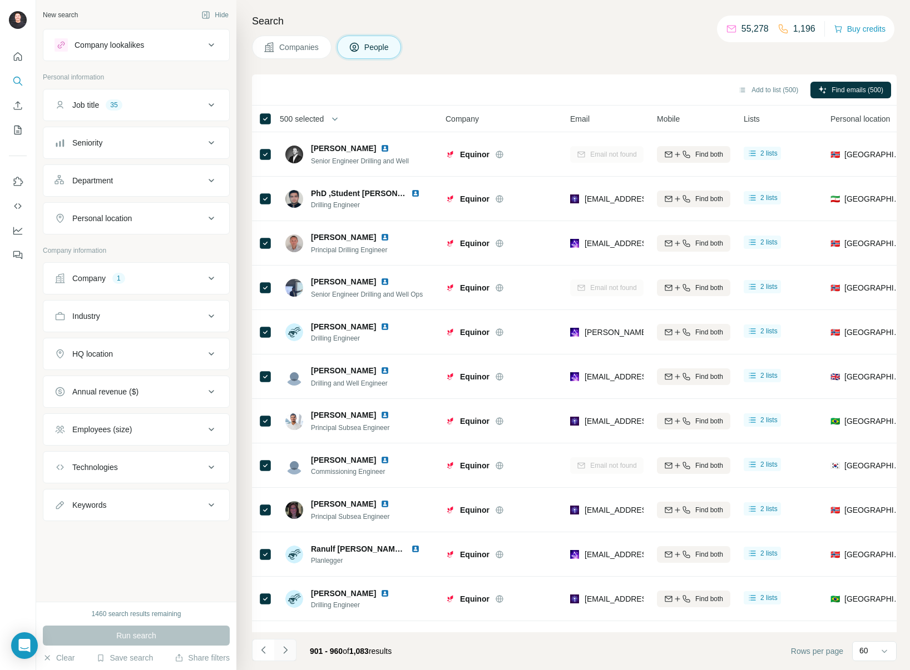
click at [291, 654] on button "Navigate to next page" at bounding box center [285, 650] width 22 height 22
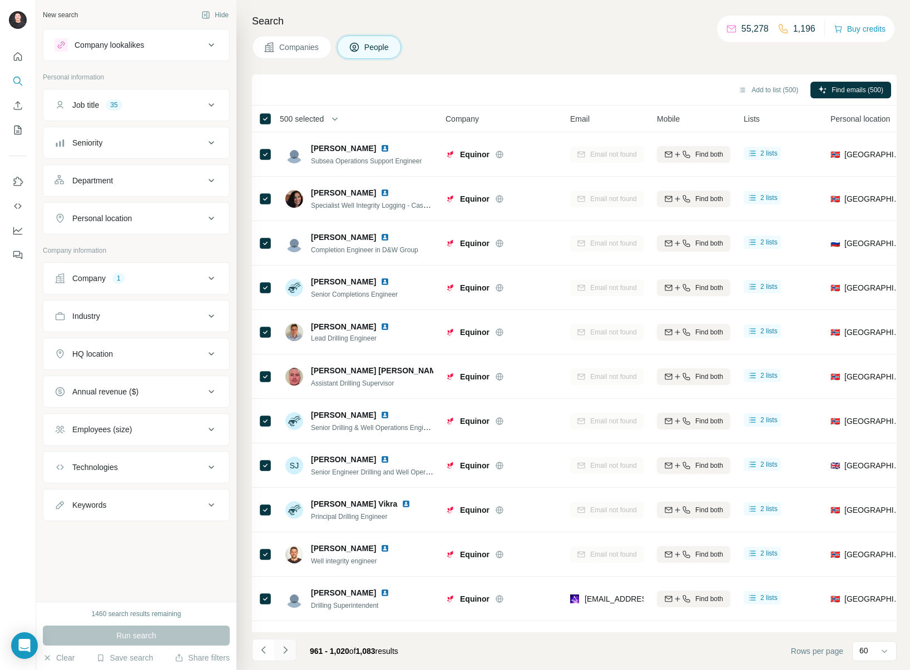
click at [291, 654] on button "Navigate to next page" at bounding box center [285, 650] width 22 height 22
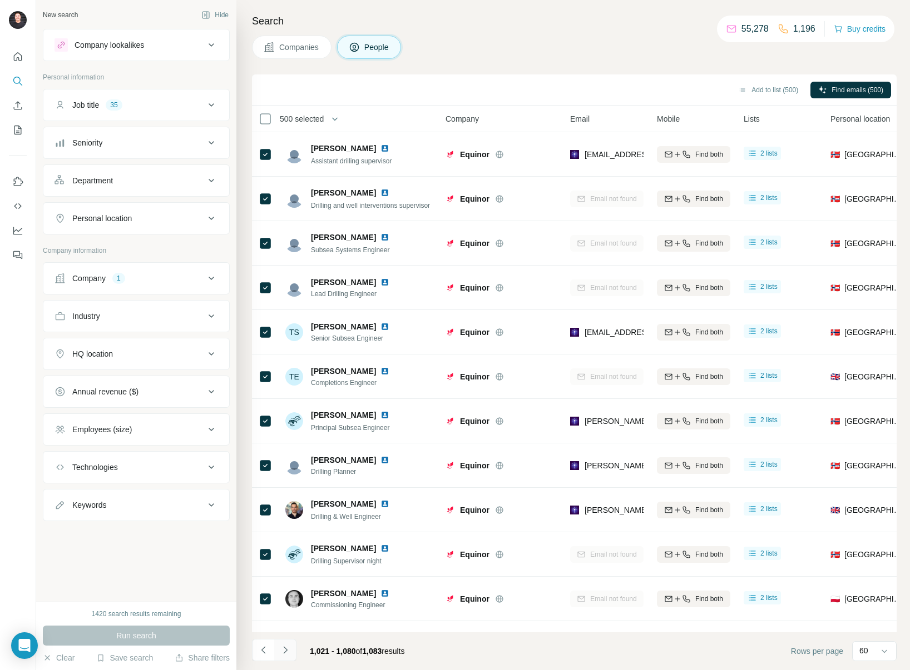
click at [291, 654] on button "Navigate to next page" at bounding box center [285, 650] width 22 height 22
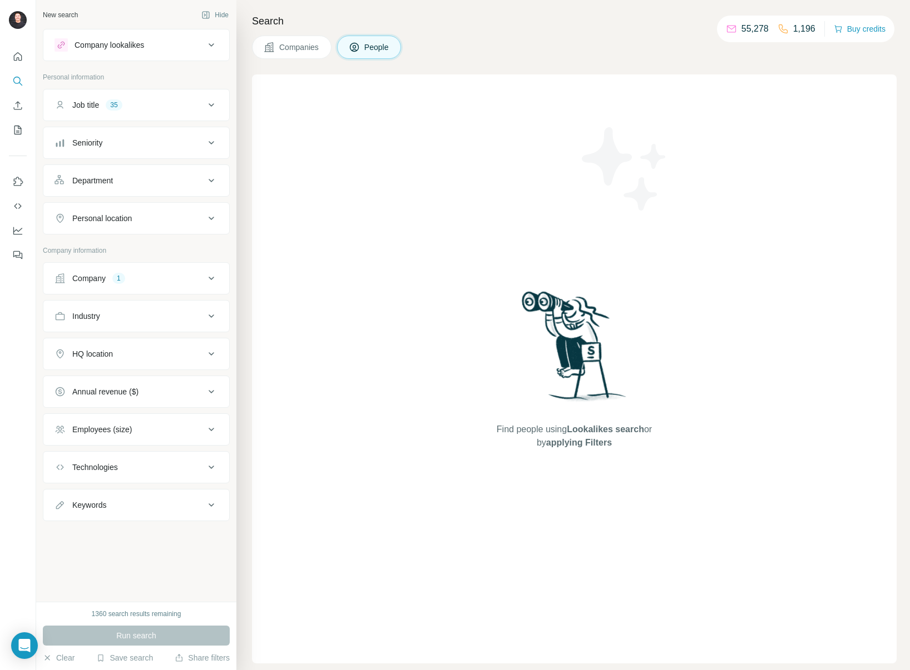
click at [362, 582] on div "Find people using Lookalikes search or by applying Filters" at bounding box center [574, 368] width 644 height 589
click at [338, 334] on div "Find people using Lookalikes search or by applying Filters" at bounding box center [574, 368] width 644 height 589
click at [195, 284] on div "Company 1" at bounding box center [129, 278] width 150 height 11
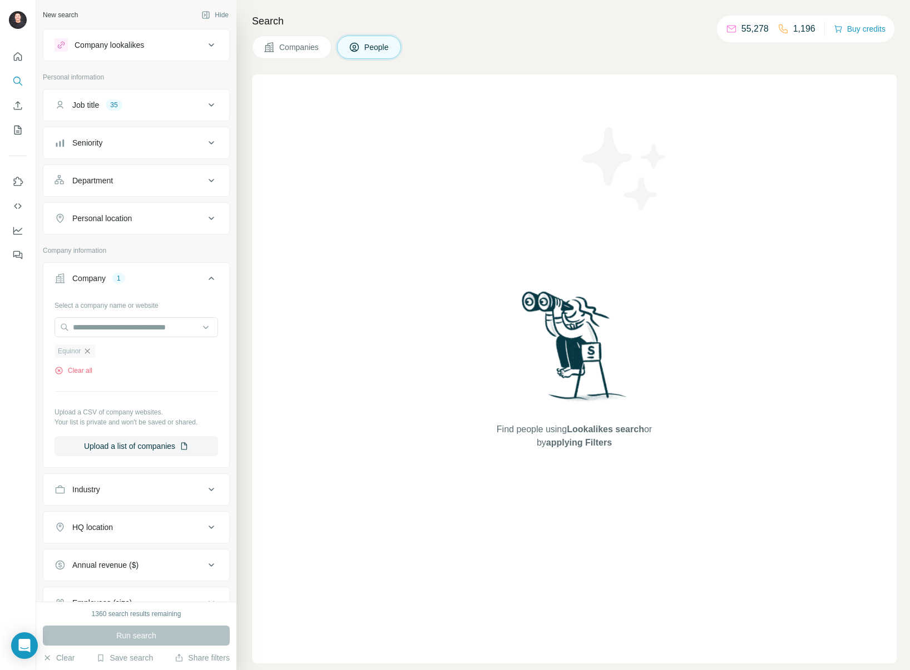
click at [91, 351] on icon "button" at bounding box center [87, 351] width 9 height 9
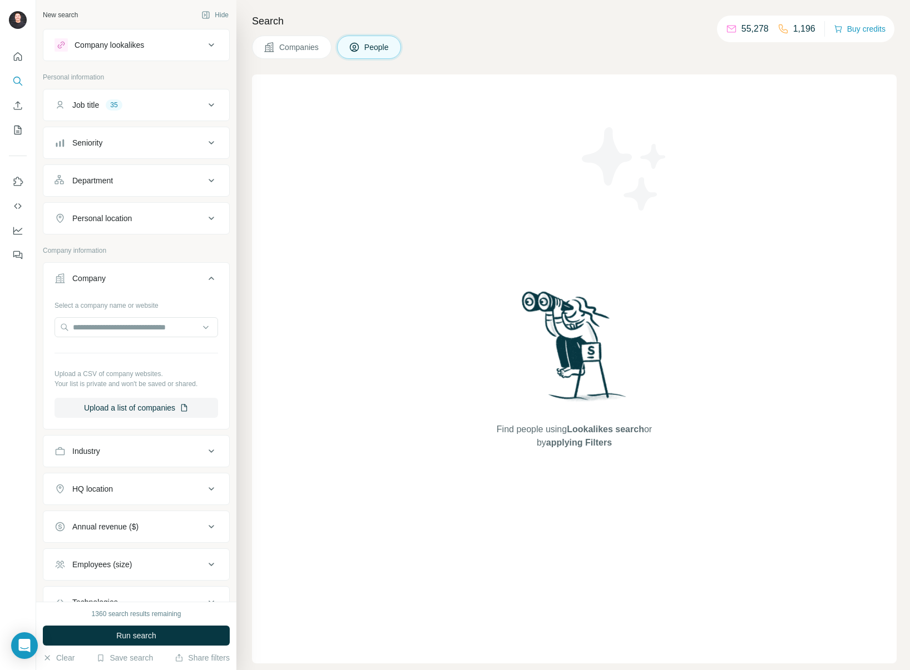
click at [188, 284] on div "Company" at bounding box center [129, 278] width 150 height 11
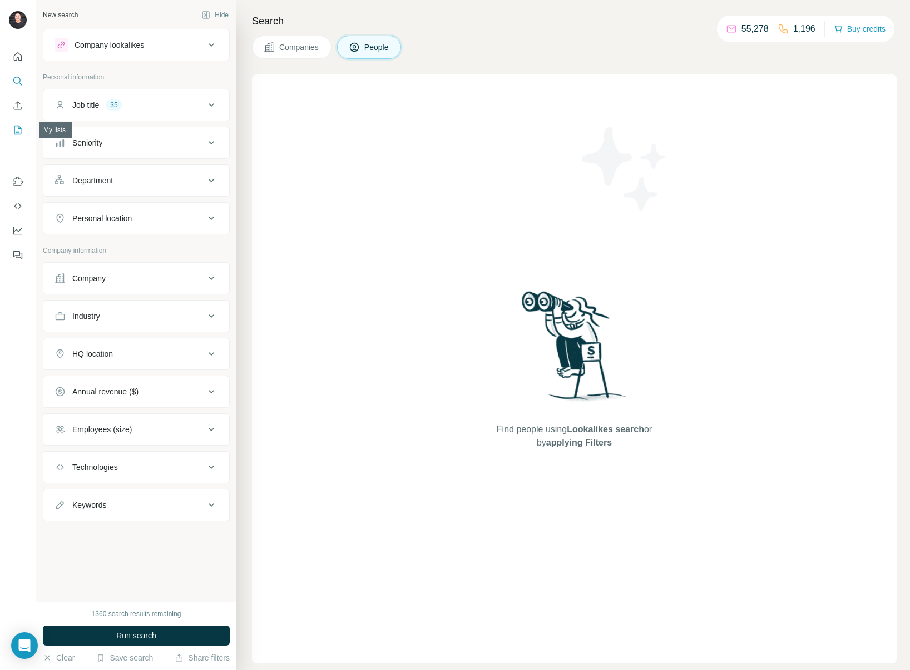
click at [14, 130] on icon "My lists" at bounding box center [17, 130] width 11 height 11
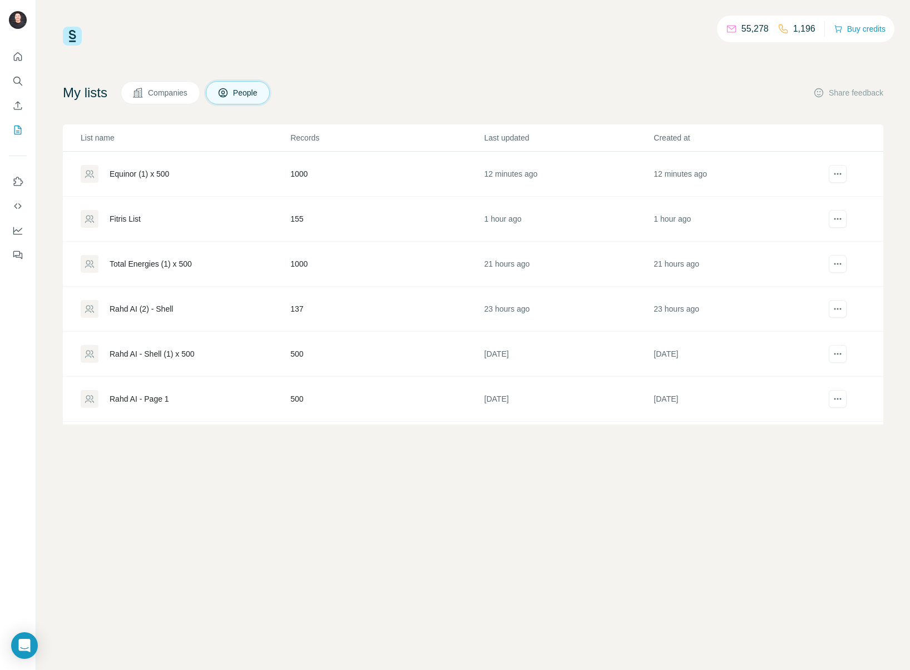
click at [160, 171] on div "Equinor (1) x 500" at bounding box center [139, 173] width 59 height 11
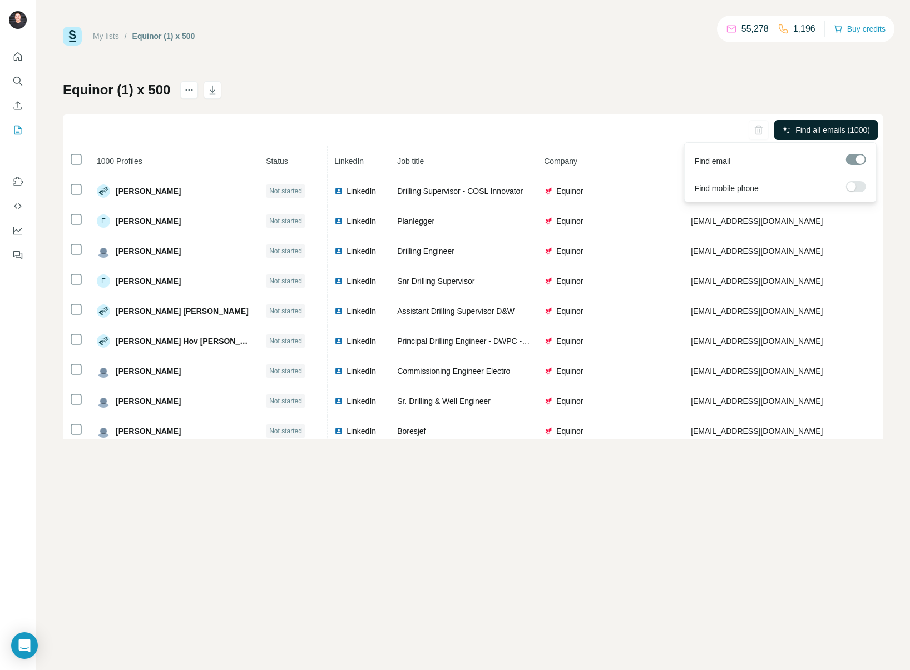
click at [848, 126] on span "Find all emails (1000)" at bounding box center [832, 130] width 74 height 11
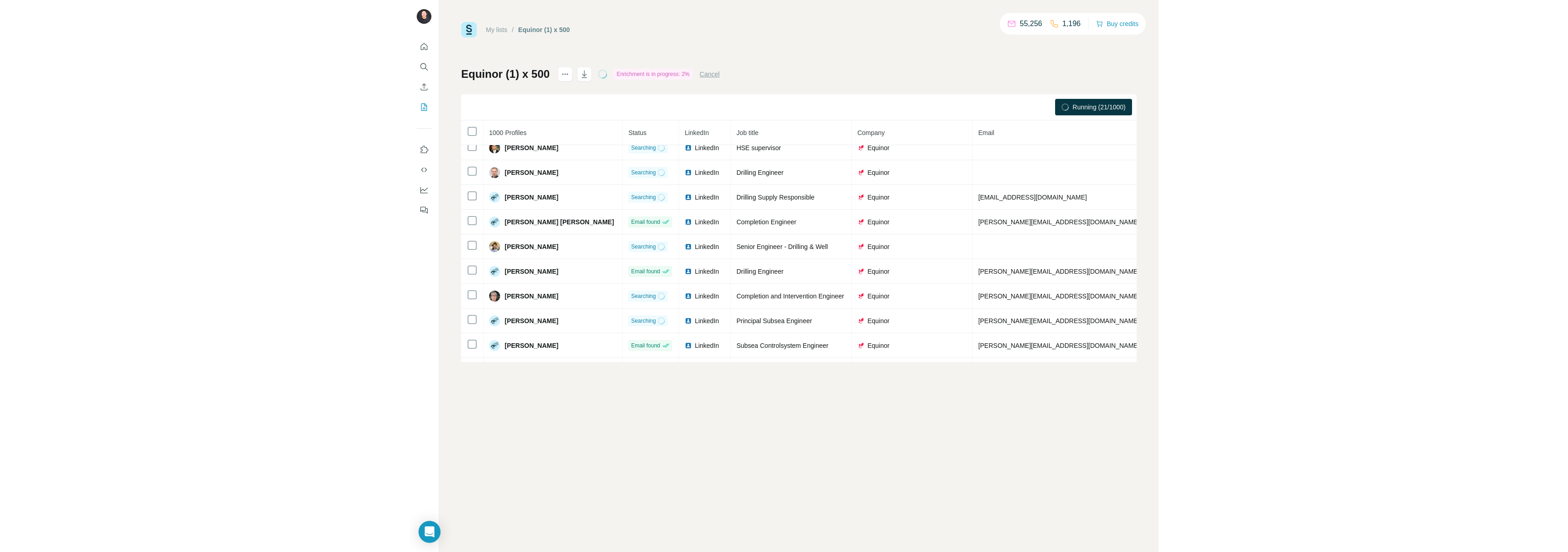
scroll to position [694, 0]
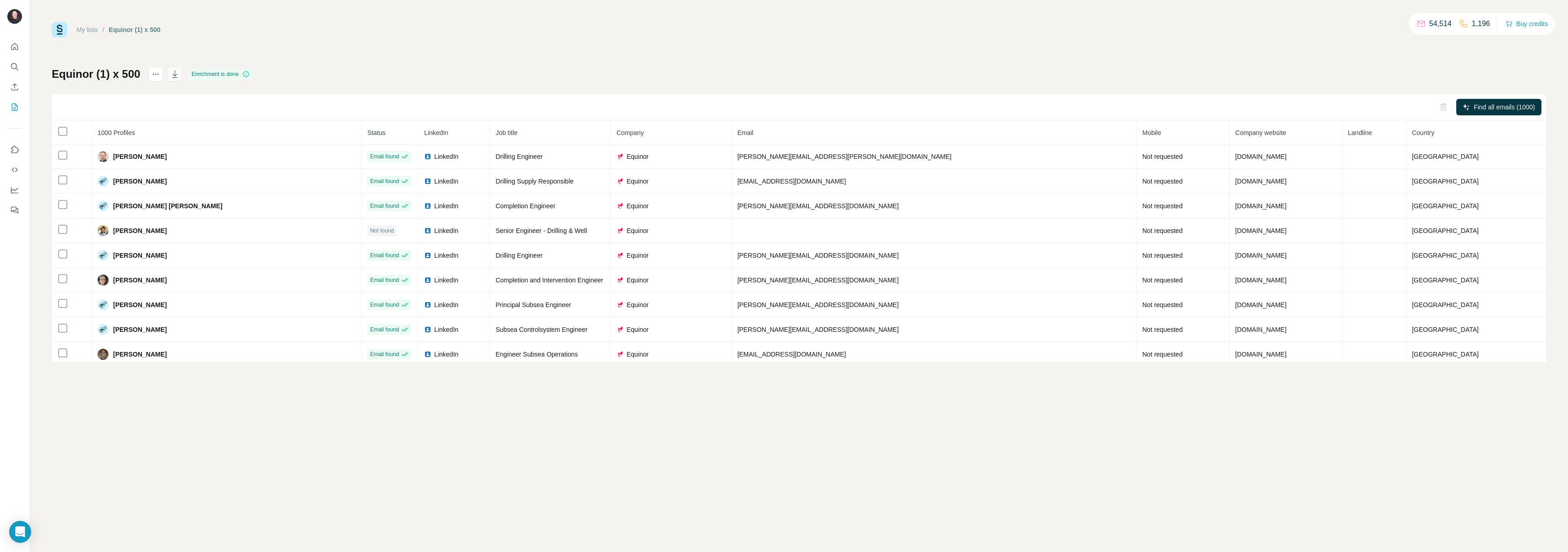
click at [173, 75] on icon "button" at bounding box center [175, 75] width 5 height 2
click at [19, 108] on icon "My lists" at bounding box center [14, 107] width 9 height 9
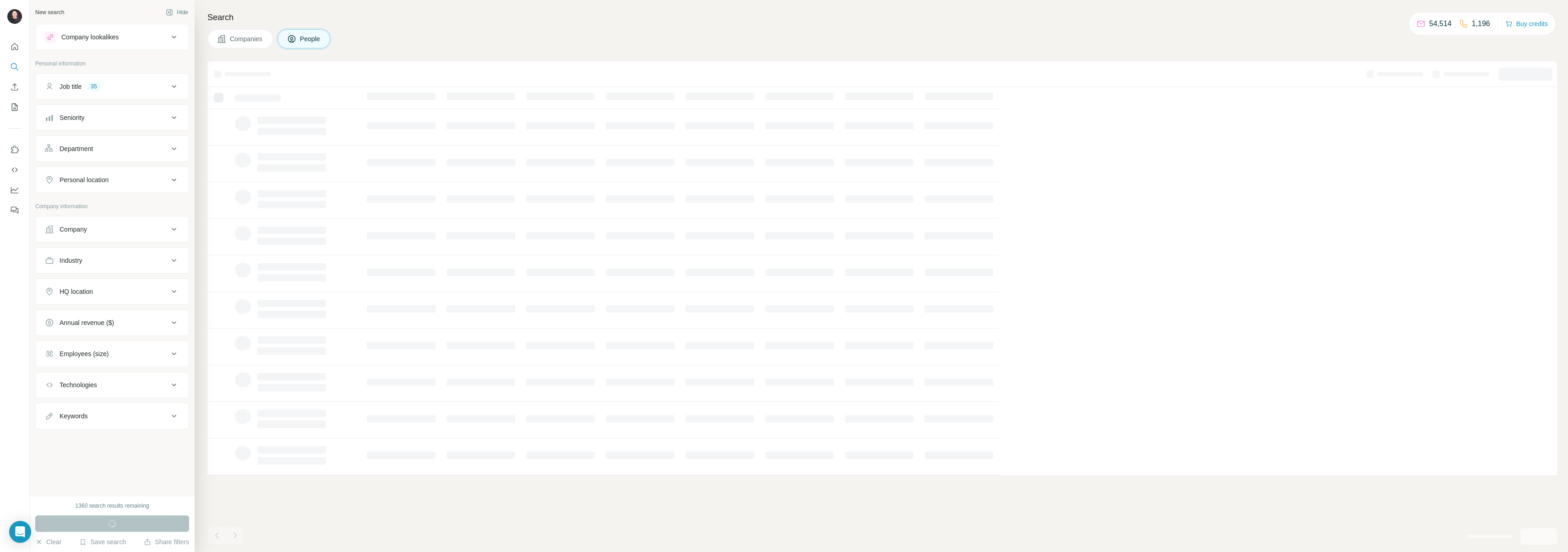
click at [145, 229] on div "Company" at bounding box center [106, 229] width 124 height 9
click at [134, 271] on input "text" at bounding box center [111, 269] width 134 height 16
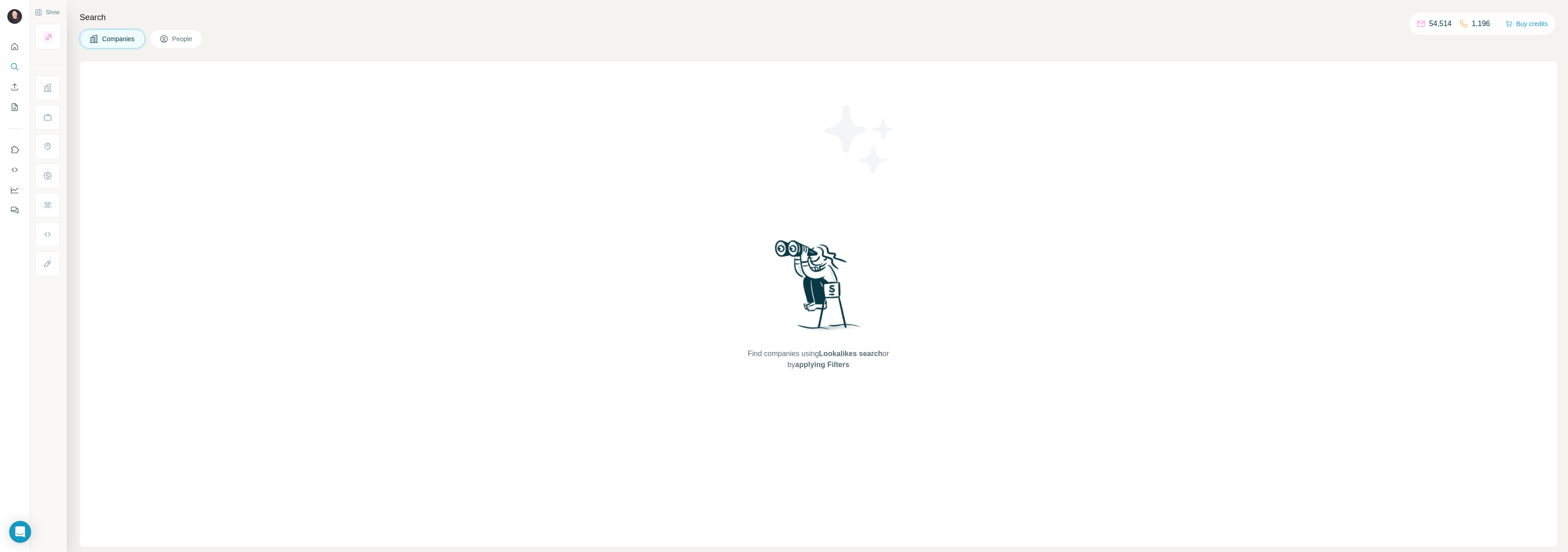
click at [150, 489] on div "Find companies using Lookalikes search or by applying Filters" at bounding box center [818, 303] width 1477 height 485
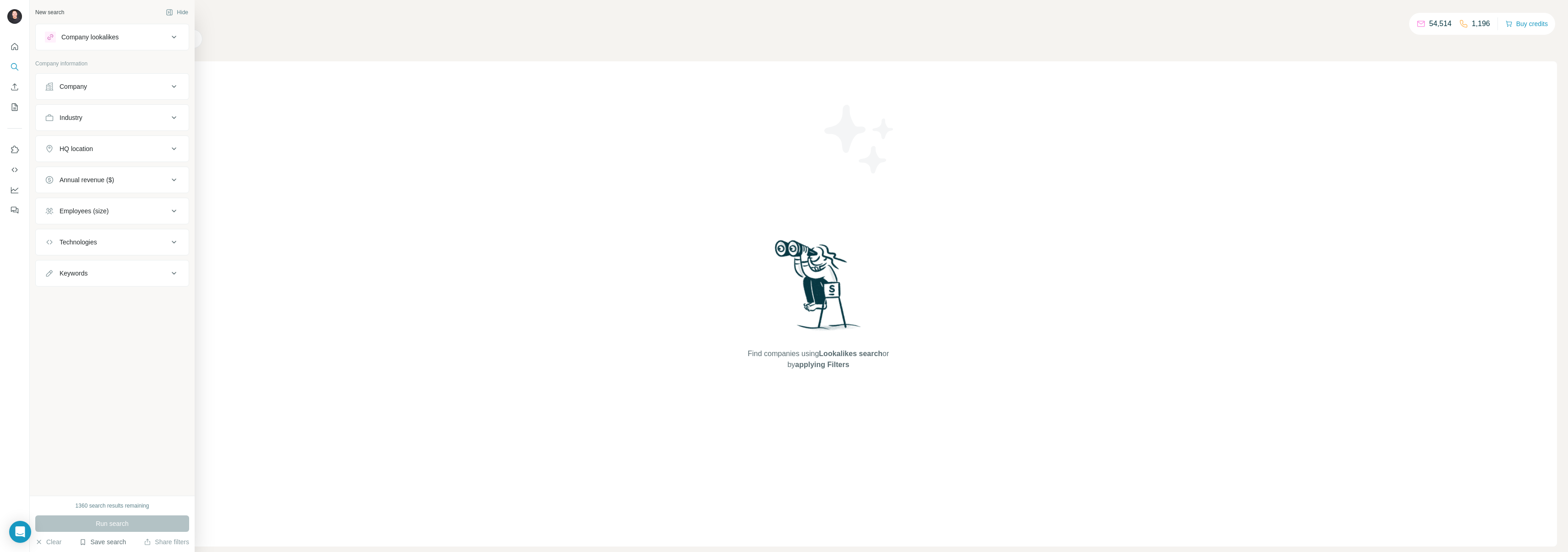
click at [117, 543] on button "Save search" at bounding box center [102, 542] width 47 height 9
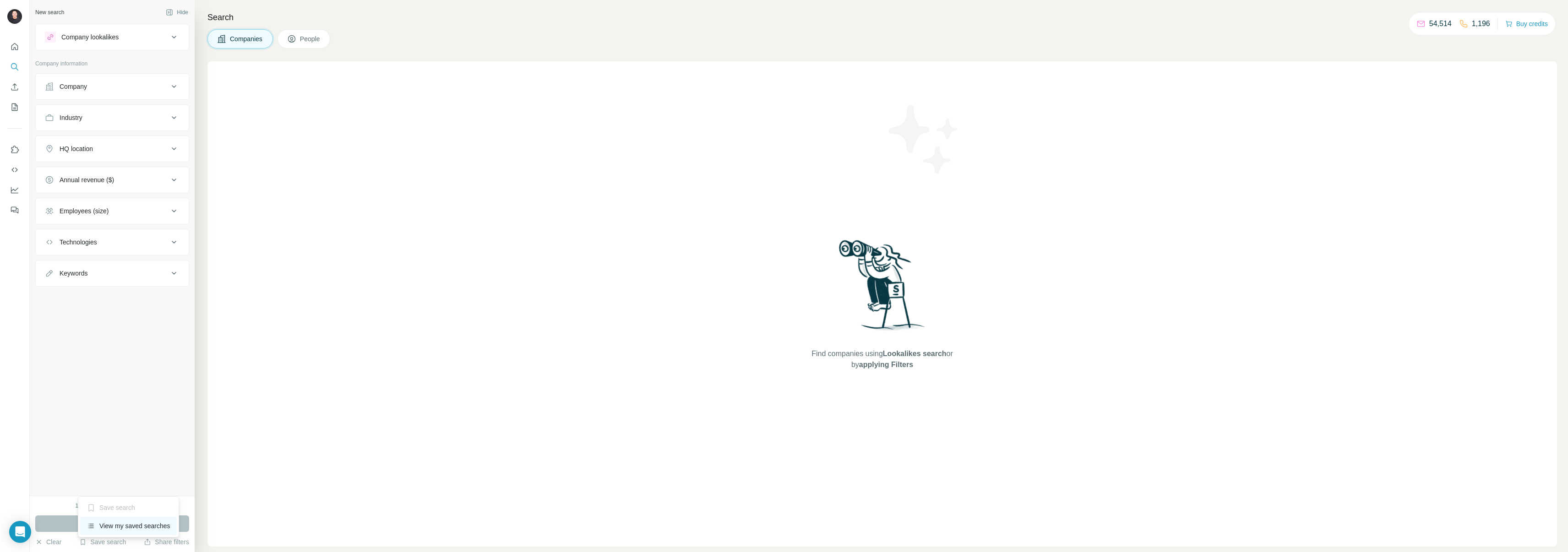
click at [129, 522] on div "View my saved searches" at bounding box center [128, 526] width 96 height 18
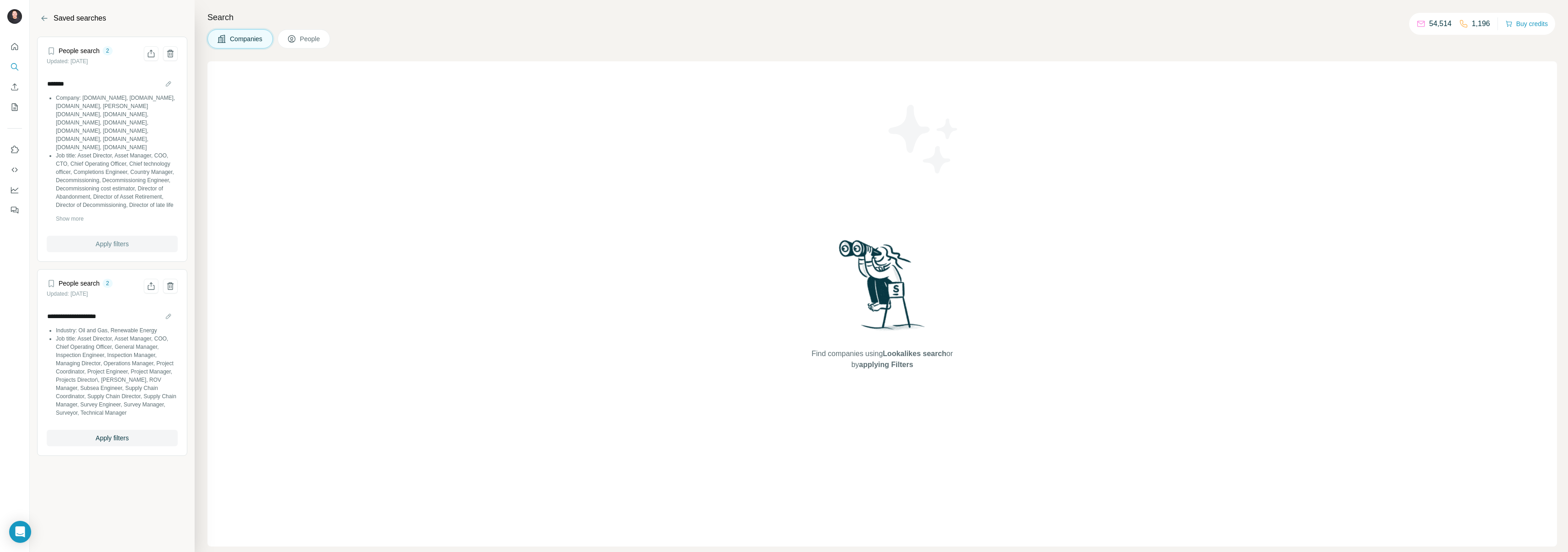
click at [112, 241] on span "Apply filters" at bounding box center [112, 244] width 33 height 9
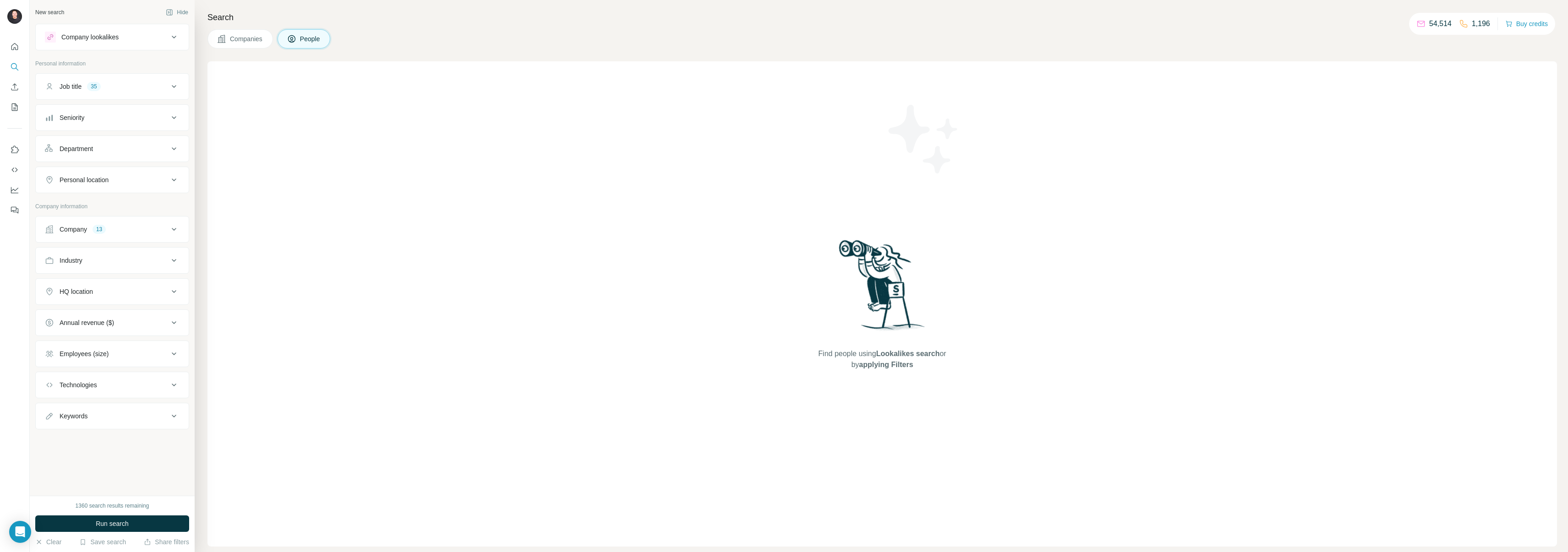
click at [124, 232] on div "Company 13" at bounding box center [106, 229] width 124 height 9
click at [60, 290] on icon "button" at bounding box center [59, 289] width 4 height 4
click at [146, 288] on icon "button" at bounding box center [142, 289] width 7 height 7
click at [91, 289] on icon "button" at bounding box center [89, 289] width 4 height 4
click at [121, 288] on icon "button" at bounding box center [124, 289] width 7 height 7
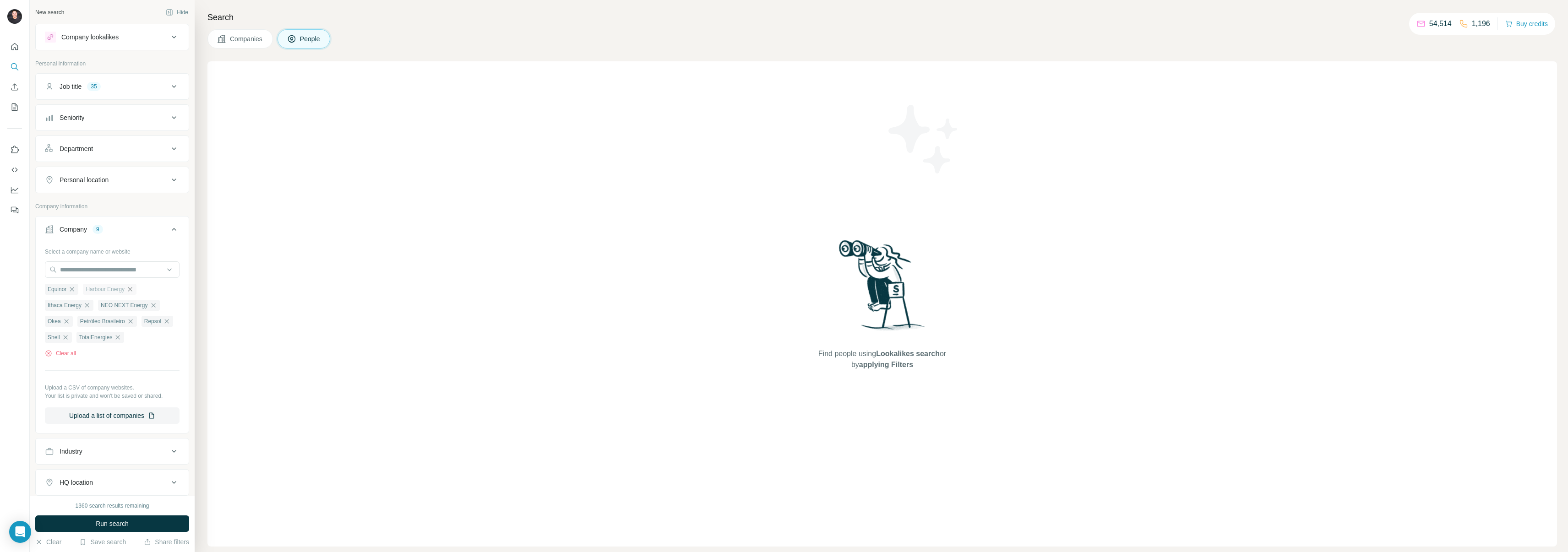
click at [131, 289] on icon "button" at bounding box center [129, 289] width 7 height 7
click at [128, 289] on icon "button" at bounding box center [124, 289] width 7 height 7
click at [141, 291] on icon "button" at bounding box center [138, 289] width 7 height 7
click at [106, 289] on icon "button" at bounding box center [104, 289] width 7 height 7
click at [138, 288] on icon "button" at bounding box center [136, 289] width 7 height 7
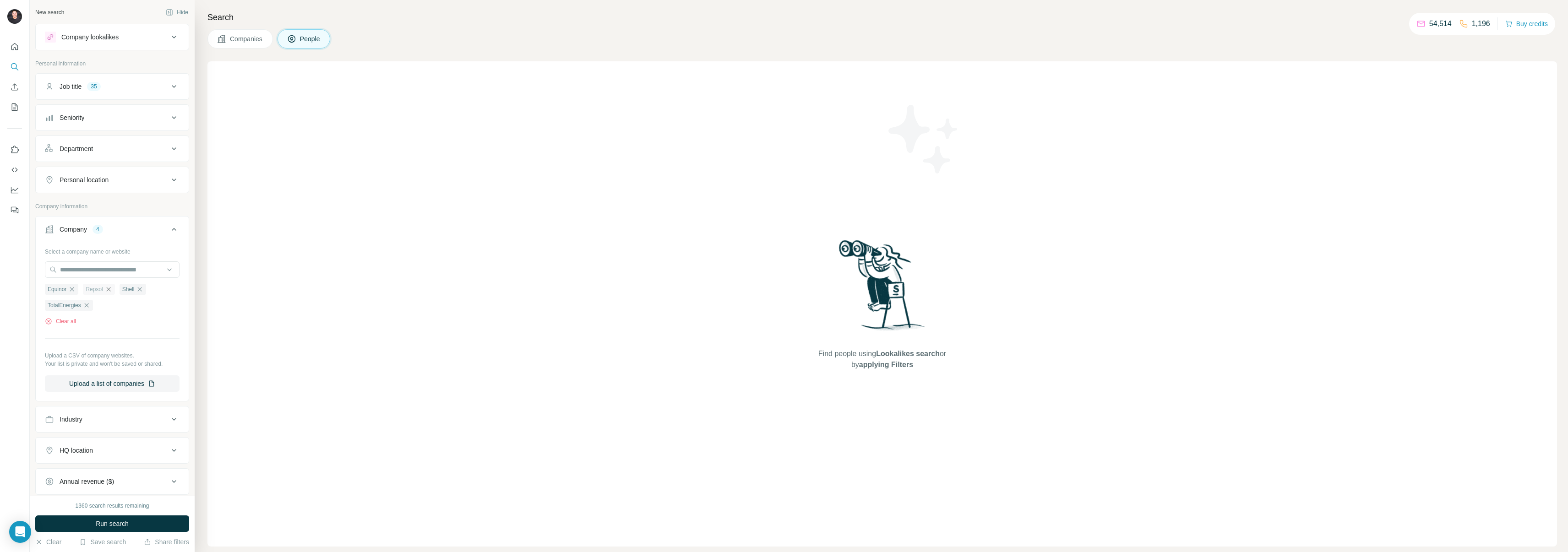
click at [106, 289] on icon "button" at bounding box center [108, 289] width 7 height 7
click at [107, 290] on icon "button" at bounding box center [103, 289] width 7 height 7
click at [127, 290] on icon "button" at bounding box center [124, 289] width 7 height 7
click at [113, 519] on span "Run search" at bounding box center [112, 523] width 33 height 9
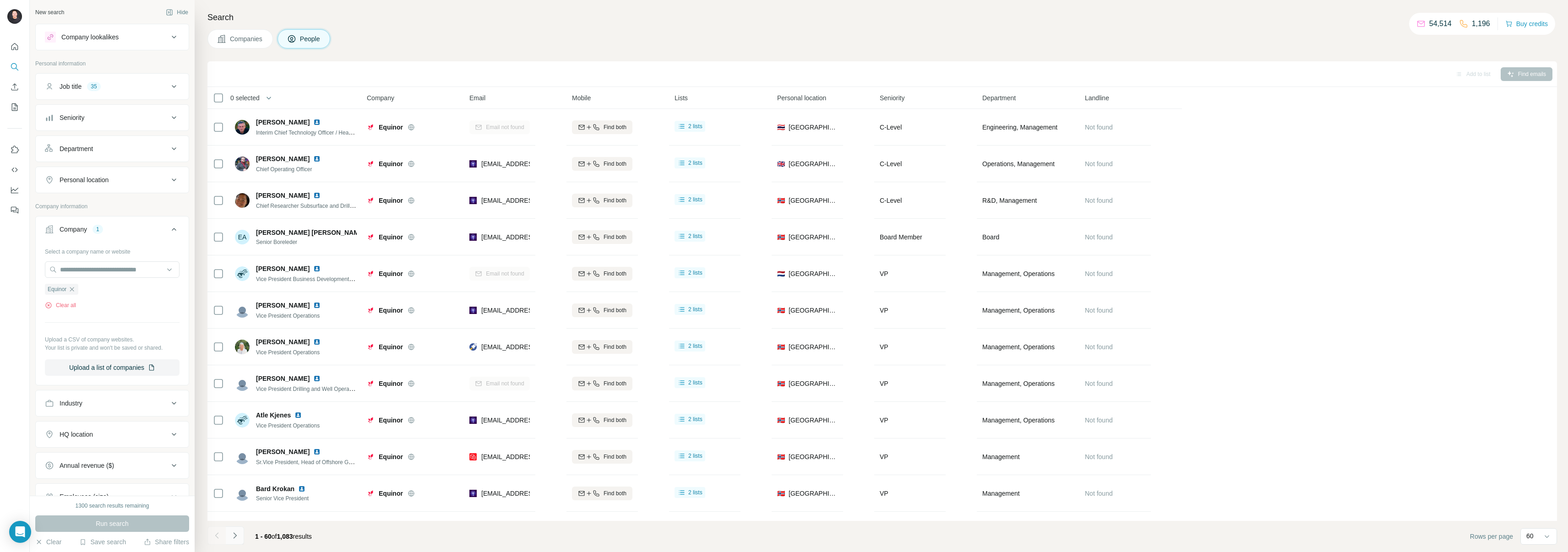
click at [237, 538] on icon "Navigate to next page" at bounding box center [235, 536] width 9 height 9
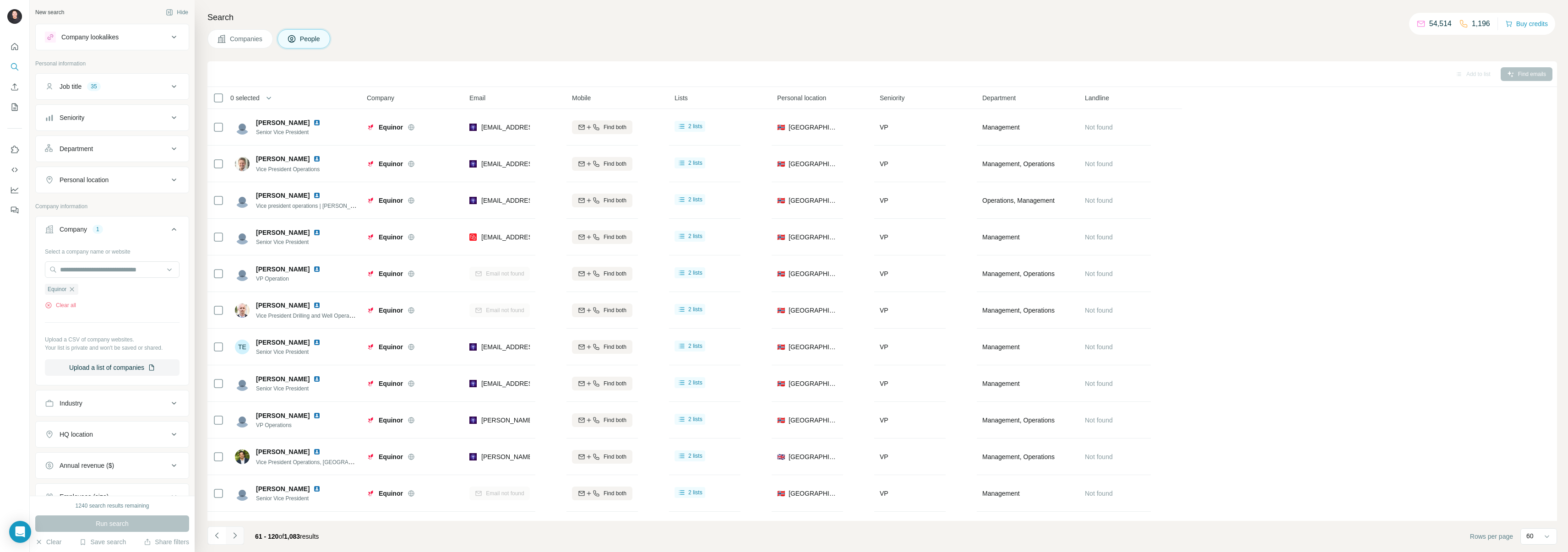
click at [236, 538] on icon "Navigate to next page" at bounding box center [235, 536] width 9 height 9
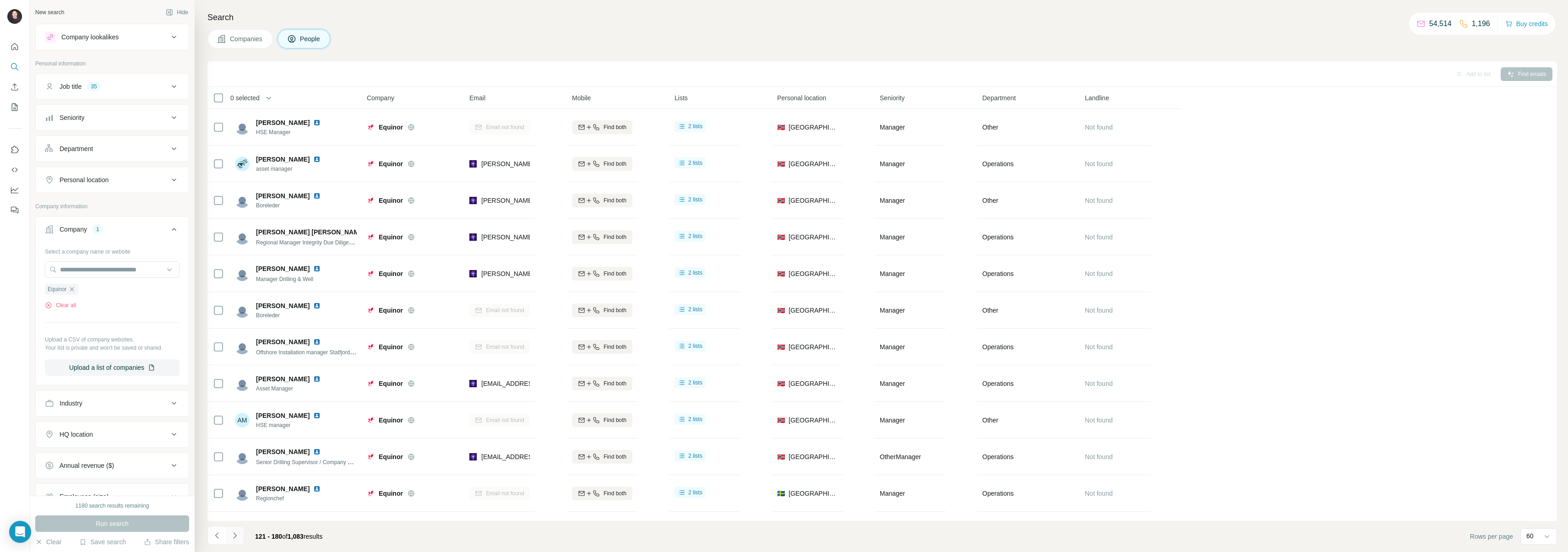
click at [236, 538] on icon "Navigate to next page" at bounding box center [235, 536] width 9 height 9
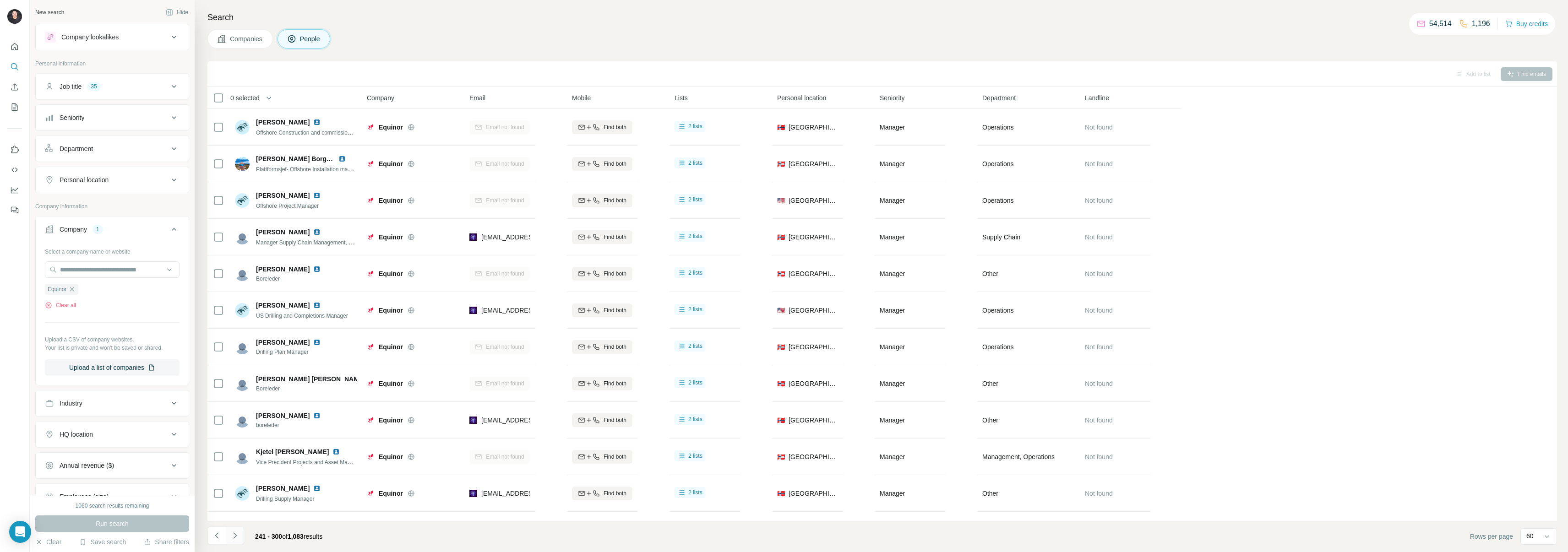
click at [236, 538] on icon "Navigate to next page" at bounding box center [235, 536] width 9 height 9
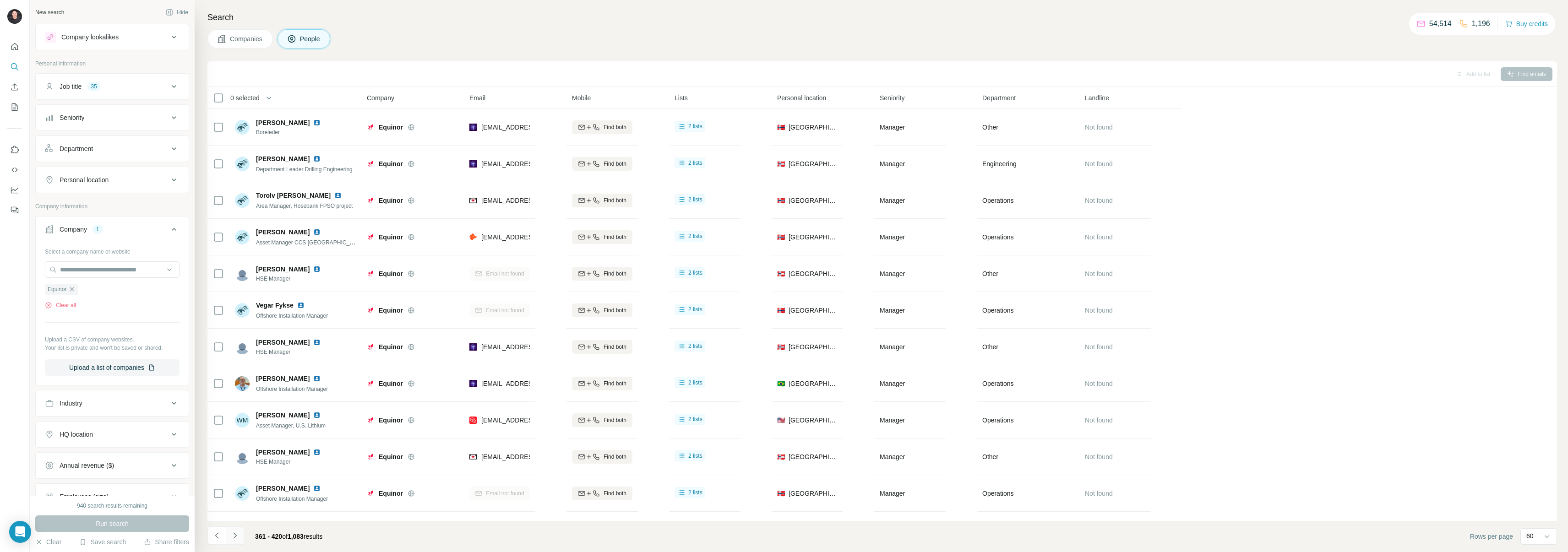
click at [236, 538] on icon "Navigate to next page" at bounding box center [235, 536] width 9 height 9
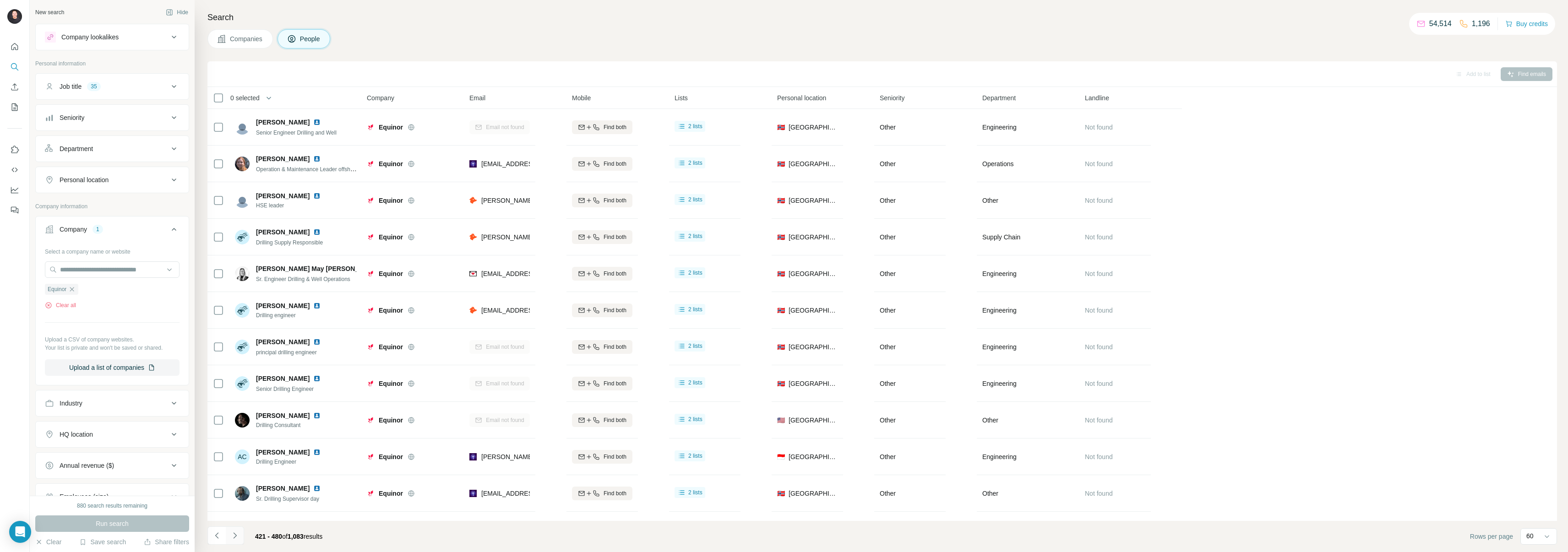
click at [236, 538] on icon "Navigate to next page" at bounding box center [235, 536] width 9 height 9
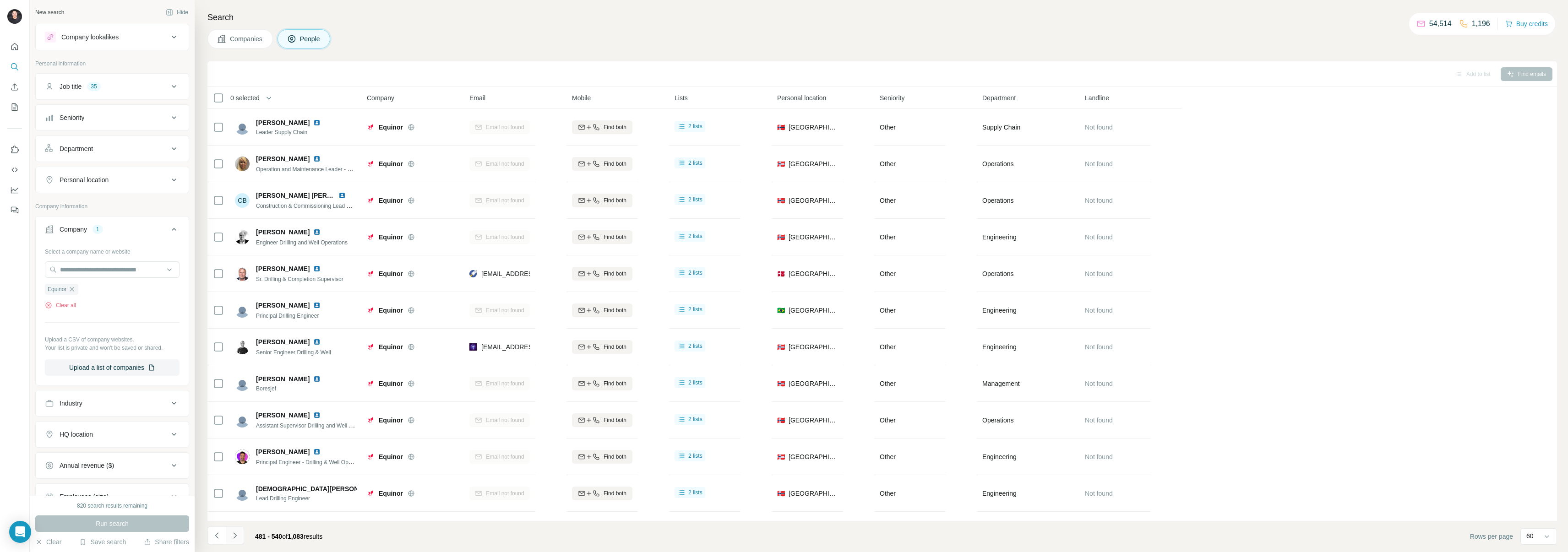
click at [236, 538] on icon "Navigate to next page" at bounding box center [235, 536] width 9 height 9
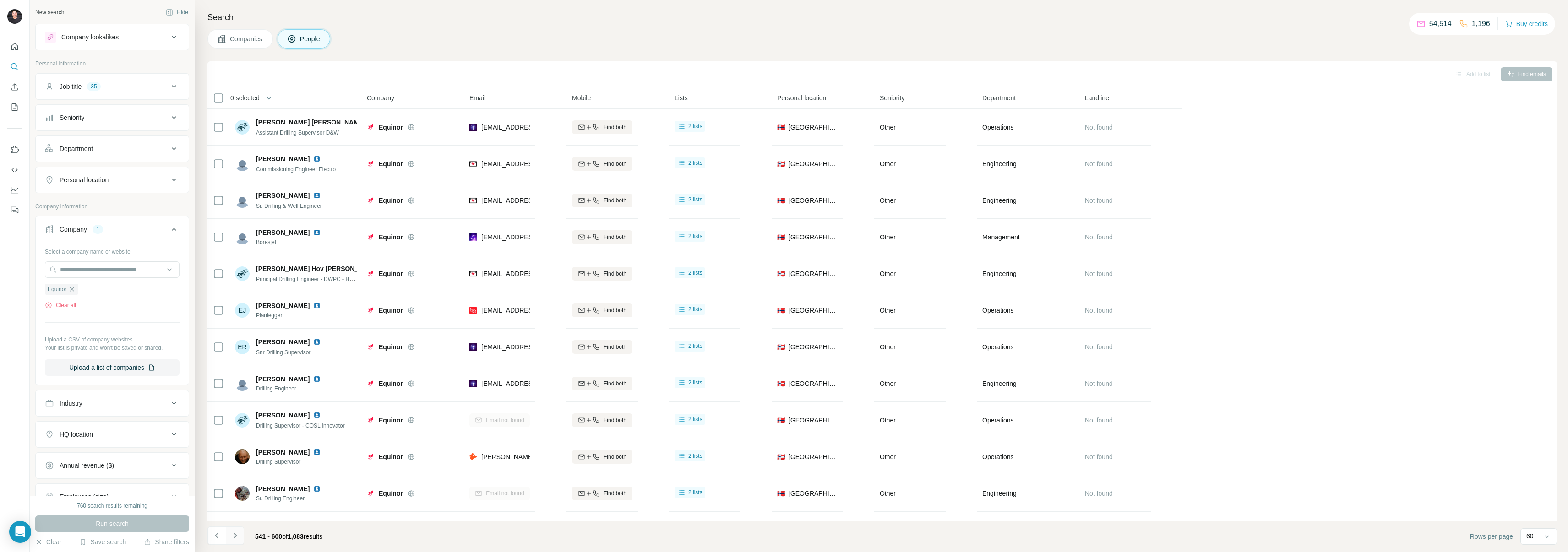
click at [236, 538] on icon "Navigate to next page" at bounding box center [235, 536] width 9 height 9
click at [236, 537] on icon "Navigate to next page" at bounding box center [235, 536] width 9 height 9
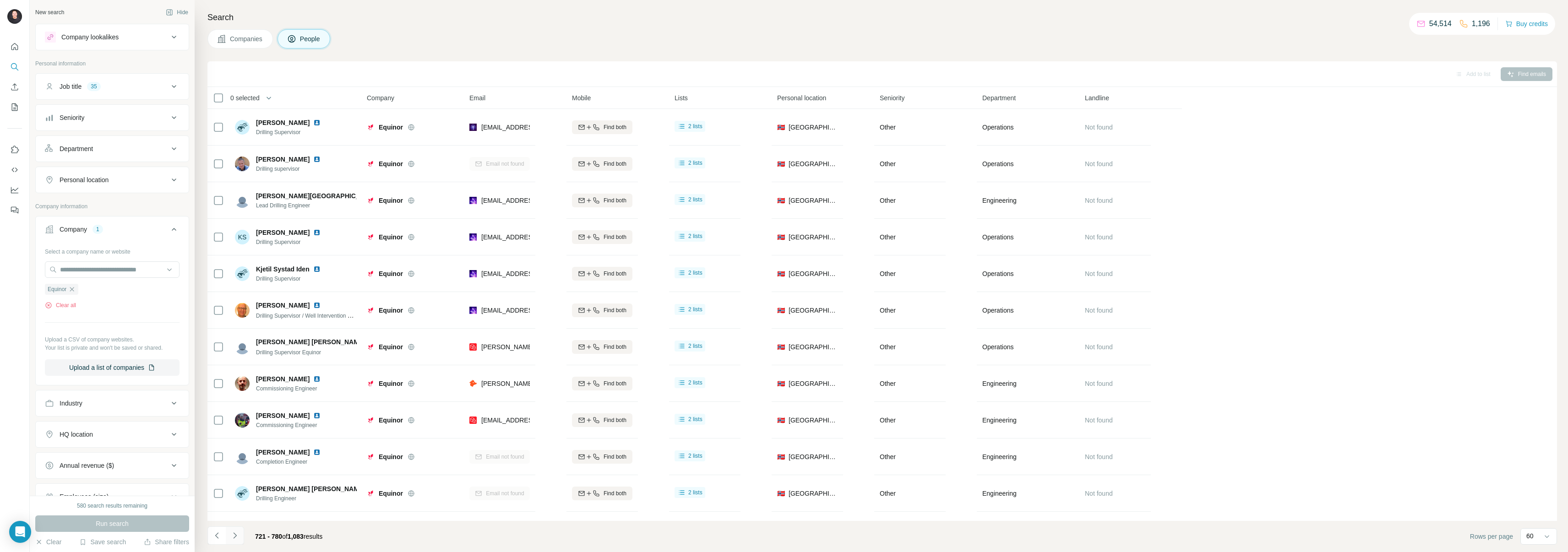
click at [237, 538] on icon "Navigate to next page" at bounding box center [235, 536] width 9 height 9
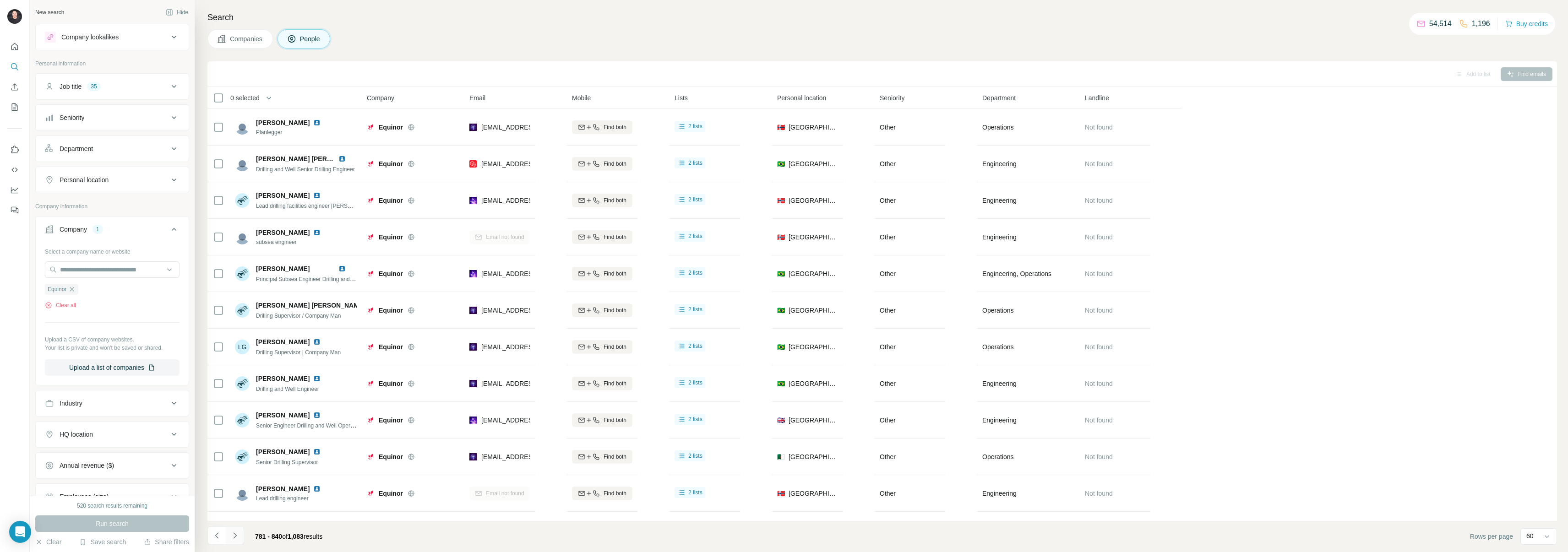
click at [236, 538] on icon "Navigate to next page" at bounding box center [235, 536] width 9 height 9
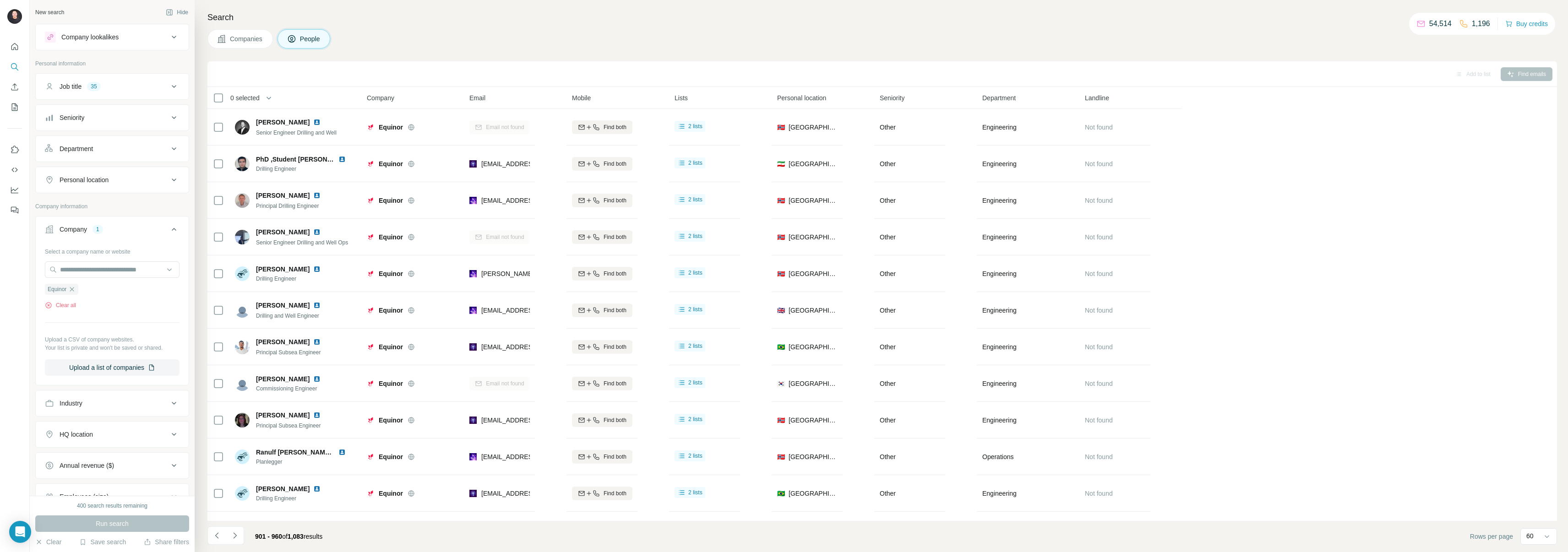
click at [236, 538] on icon "Navigate to next page" at bounding box center [235, 536] width 9 height 9
